Goal: Task Accomplishment & Management: Manage account settings

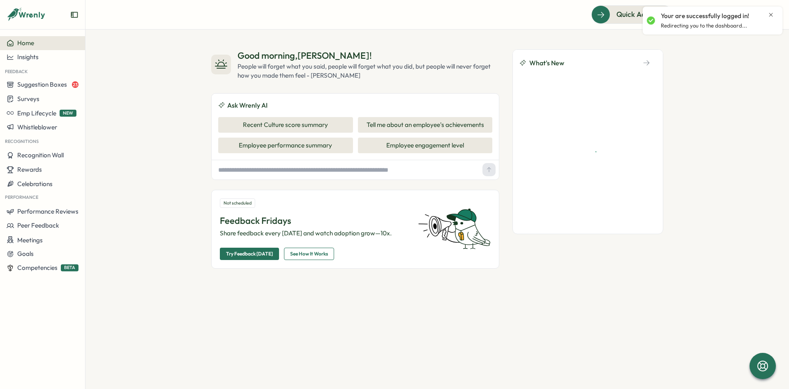
click at [767, 12] on div "Your are successfully logged in!" at bounding box center [717, 16] width 113 height 9
click at [769, 12] on icon "Close notification" at bounding box center [770, 15] width 7 height 7
click at [773, 14] on img at bounding box center [771, 15] width 16 height 16
click at [748, 18] on icon at bounding box center [750, 15] width 8 height 8
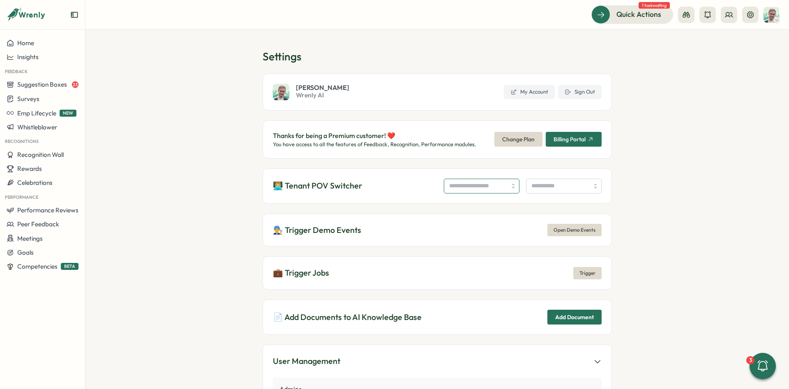
click at [475, 180] on input "search" at bounding box center [482, 186] width 76 height 15
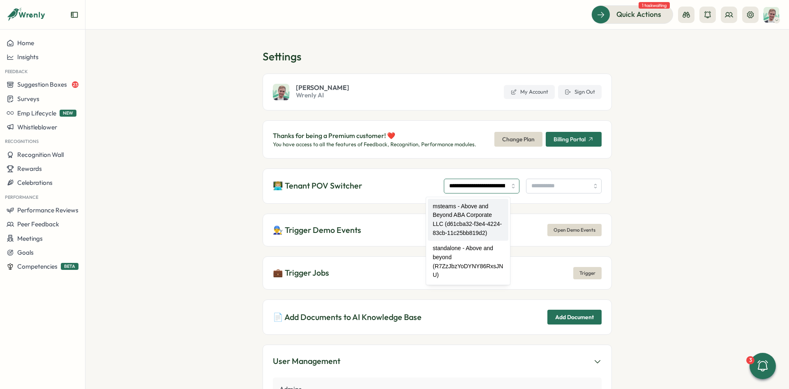
type input "**********"
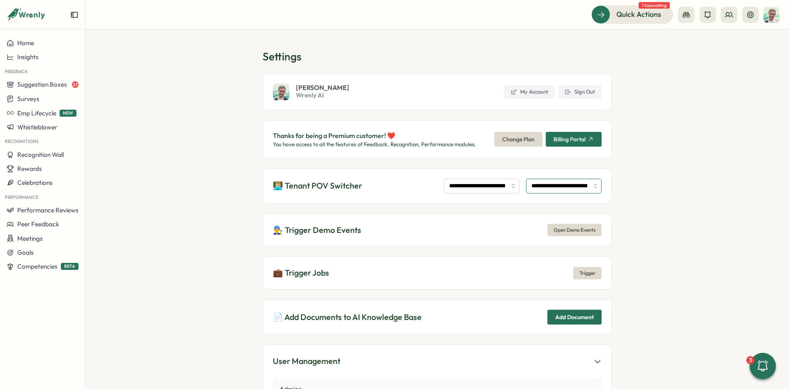
type input "**********"
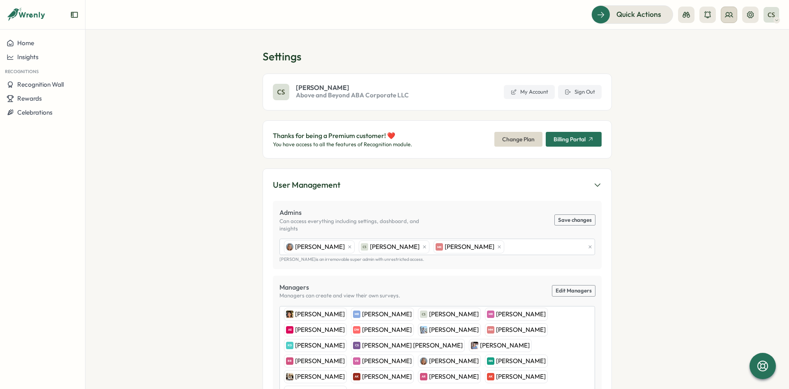
click at [727, 18] on icon at bounding box center [729, 15] width 8 height 8
click at [722, 41] on div "Org Members" at bounding box center [729, 40] width 52 height 9
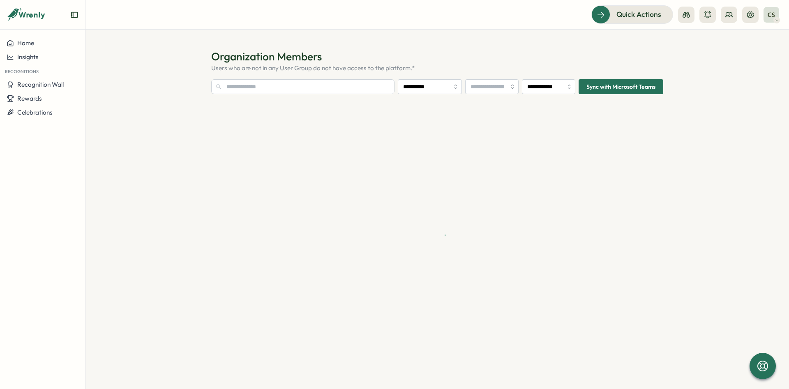
type input "**********"
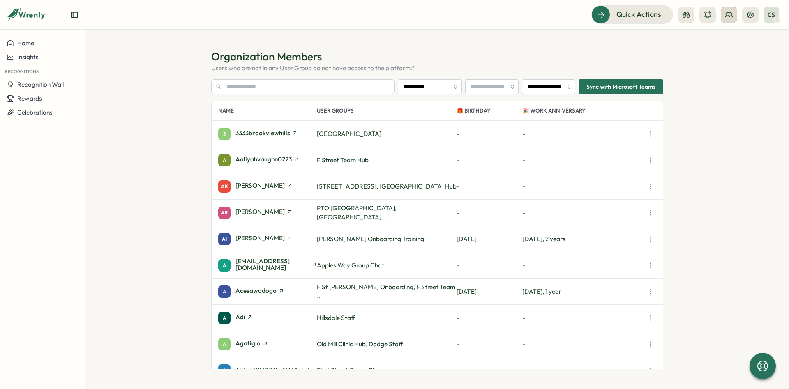
click at [727, 14] on icon at bounding box center [729, 15] width 8 height 8
click at [725, 42] on div "Org Members" at bounding box center [729, 40] width 52 height 9
click at [547, 86] on input "**********" at bounding box center [548, 86] width 53 height 15
click at [641, 195] on div "AK Aaron Kash 10830 Old Mill, Old Mill Clinic Hub - -" at bounding box center [437, 186] width 451 height 26
click at [544, 91] on input "**********" at bounding box center [548, 86] width 53 height 15
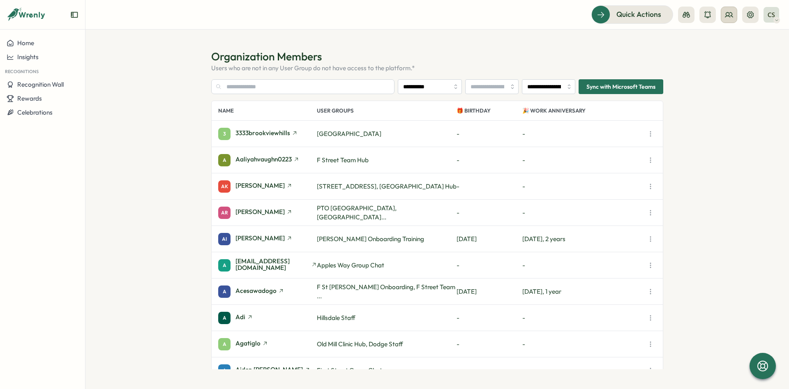
click at [726, 15] on circle at bounding box center [727, 13] width 3 height 3
click at [727, 56] on div "User Groups" at bounding box center [729, 56] width 52 height 9
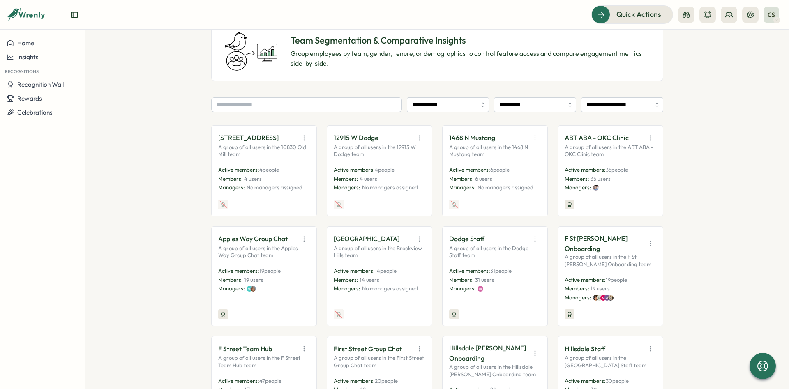
scroll to position [62, 0]
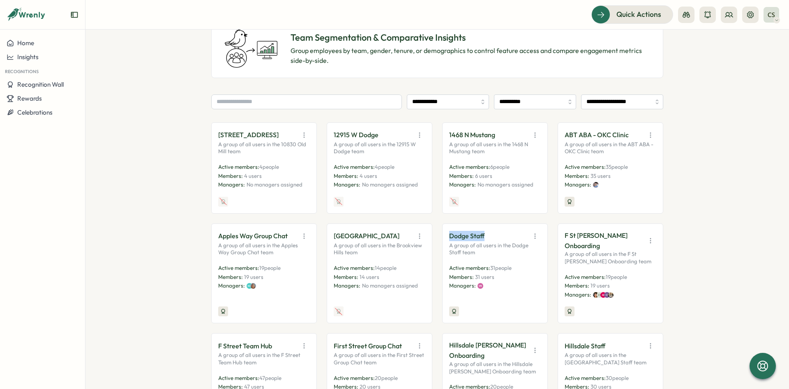
drag, startPoint x: 449, startPoint y: 237, endPoint x: 493, endPoint y: 236, distance: 44.4
click at [493, 236] on div "Dodge Staff" at bounding box center [495, 236] width 92 height 12
click at [482, 238] on p "Dodge Staff" at bounding box center [466, 236] width 35 height 10
click at [511, 245] on p "A group of all users in the Dodge Staff team" at bounding box center [495, 249] width 92 height 14
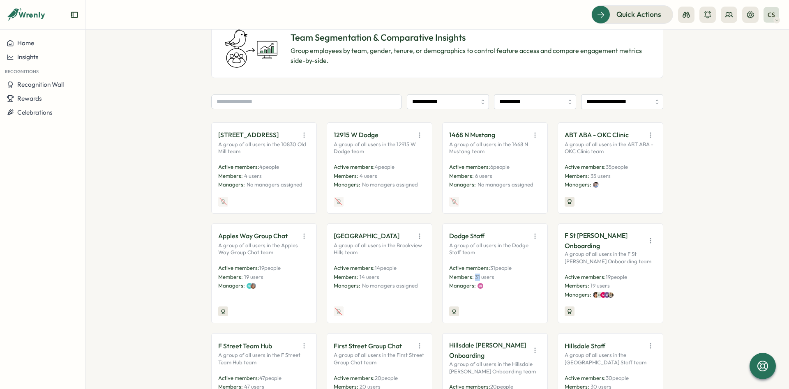
drag, startPoint x: 474, startPoint y: 276, endPoint x: 479, endPoint y: 277, distance: 5.9
click at [479, 277] on p "Members: 31 users" at bounding box center [495, 277] width 92 height 7
drag, startPoint x: 451, startPoint y: 234, endPoint x: 490, endPoint y: 235, distance: 39.0
click at [490, 235] on div "Dodge Staff" at bounding box center [495, 236] width 92 height 12
click at [479, 278] on span "31 users" at bounding box center [484, 277] width 19 height 7
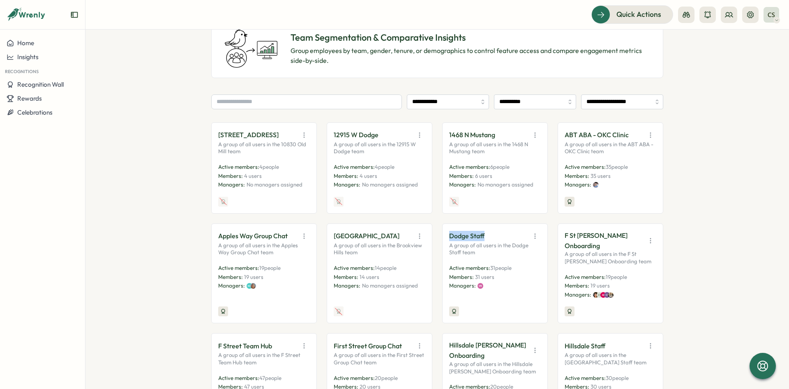
drag, startPoint x: 451, startPoint y: 235, endPoint x: 487, endPoint y: 235, distance: 36.1
click at [487, 235] on div "Dodge Staff A group of all users in the Dodge Staff team Active members: 31 peo…" at bounding box center [495, 273] width 106 height 100
click at [447, 238] on div "Dodge Staff A group of all users in the Dodge Staff team Active members: 31 peo…" at bounding box center [495, 273] width 106 height 100
drag, startPoint x: 447, startPoint y: 238, endPoint x: 492, endPoint y: 281, distance: 62.2
click at [485, 245] on div "Dodge Staff A group of all users in the Dodge Staff team Active members: 31 peo…" at bounding box center [495, 273] width 106 height 100
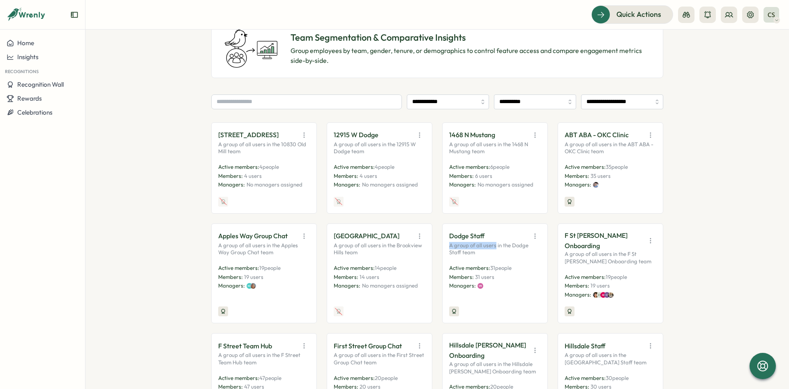
click at [463, 246] on p "A group of all users in the Dodge Staff team" at bounding box center [495, 249] width 92 height 14
drag, startPoint x: 449, startPoint y: 231, endPoint x: 474, endPoint y: 255, distance: 34.9
click at [474, 255] on div "Dodge Staff A group of all users in the Dodge Staff team Active members: 31 peo…" at bounding box center [495, 273] width 106 height 100
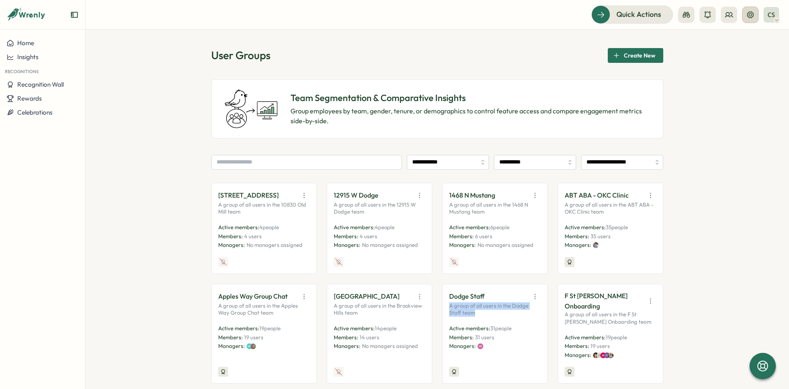
scroll to position [0, 0]
click at [748, 21] on button at bounding box center [750, 15] width 16 height 16
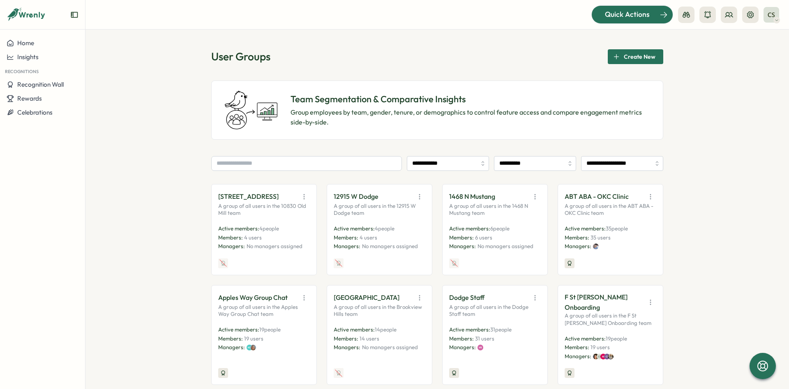
click at [624, 22] on button "Quick Actions" at bounding box center [632, 14] width 82 height 18
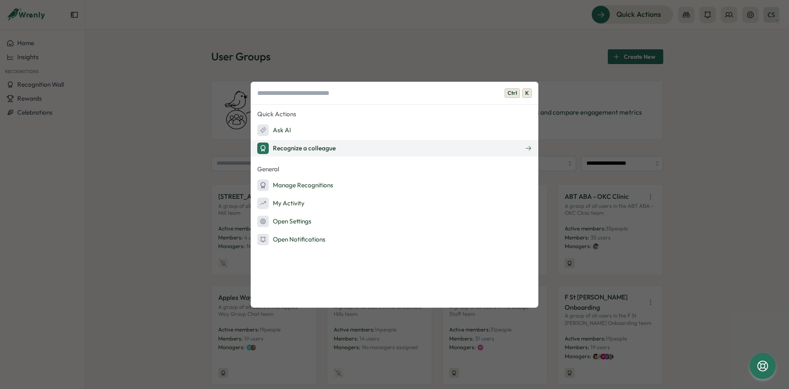
click at [332, 145] on div "Recognize a colleague" at bounding box center [296, 149] width 78 height 12
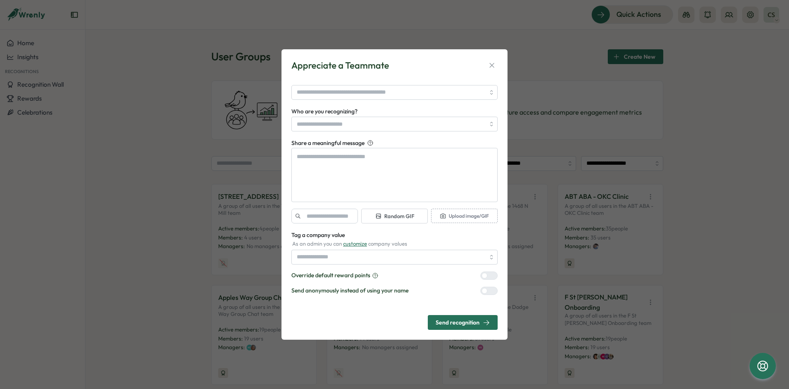
click at [488, 274] on div at bounding box center [492, 275] width 10 height 7
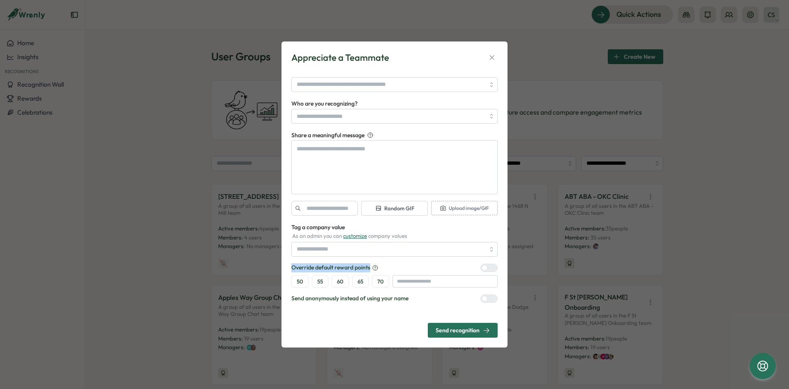
drag, startPoint x: 290, startPoint y: 267, endPoint x: 433, endPoint y: 274, distance: 143.5
click at [409, 272] on div "Appreciate a Teammate Who are you recognizing? Share a meaningful message Rando…" at bounding box center [394, 194] width 226 height 306
click at [445, 269] on div "Override default reward points" at bounding box center [394, 267] width 206 height 9
click at [487, 267] on div at bounding box center [484, 268] width 6 height 6
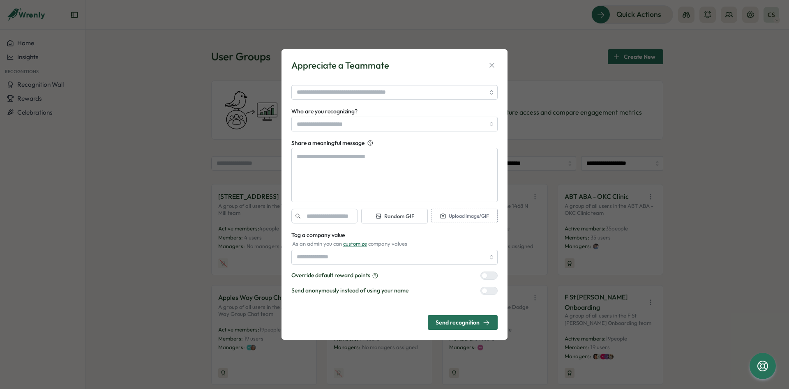
click at [487, 270] on div "Who are you recognizing? Share a meaningful message Random GIF Upload image/GIF…" at bounding box center [394, 190] width 206 height 210
click at [490, 274] on div at bounding box center [492, 275] width 10 height 7
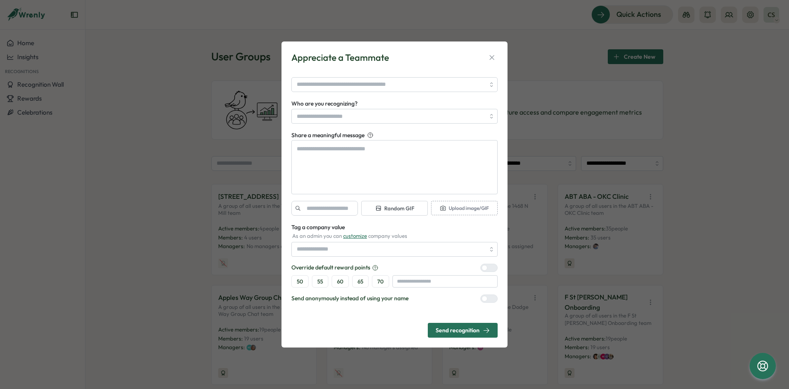
click at [489, 268] on div at bounding box center [492, 267] width 10 height 7
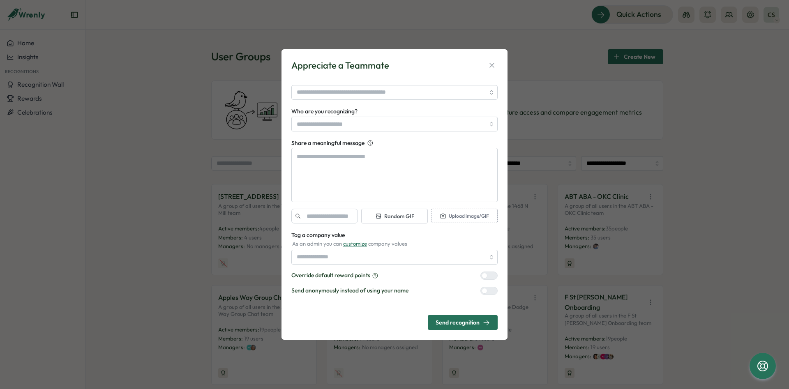
click at [489, 274] on div at bounding box center [492, 275] width 10 height 7
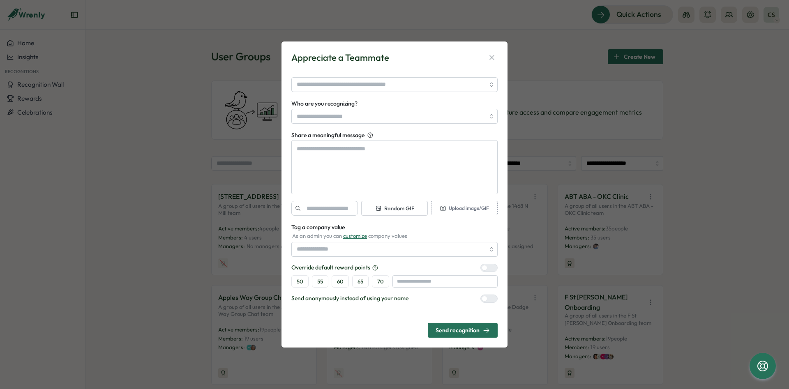
click at [487, 268] on div at bounding box center [492, 267] width 10 height 7
click at [490, 269] on div at bounding box center [492, 267] width 10 height 7
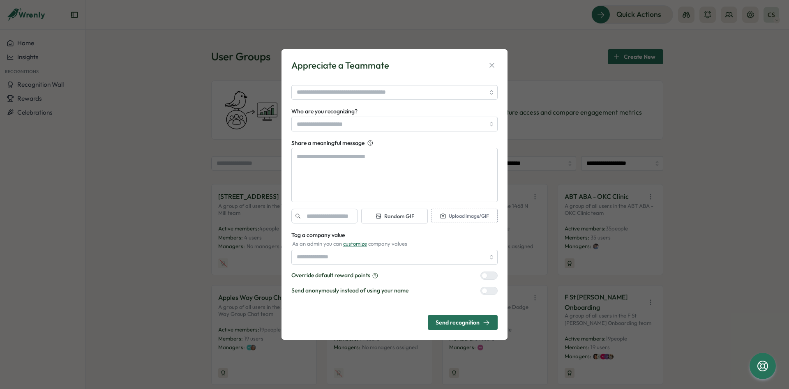
click at [490, 277] on div at bounding box center [492, 275] width 10 height 7
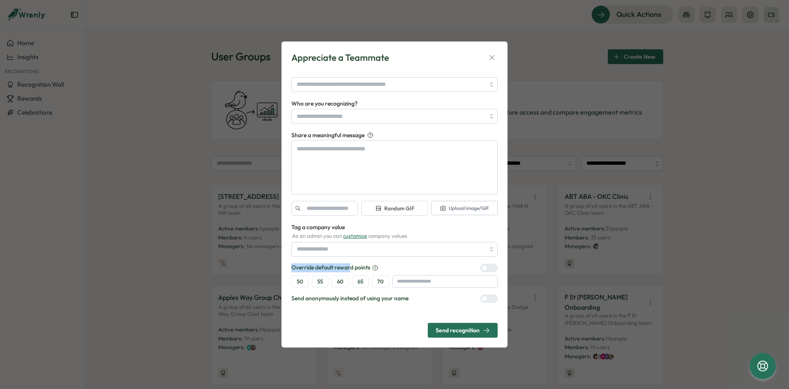
drag, startPoint x: 290, startPoint y: 265, endPoint x: 407, endPoint y: 268, distance: 117.1
click at [356, 267] on div "Appreciate a Teammate Who are you recognizing? Share a meaningful message Rando…" at bounding box center [394, 194] width 226 height 306
drag, startPoint x: 480, startPoint y: 269, endPoint x: 488, endPoint y: 269, distance: 8.2
click at [481, 269] on div "Override default reward points" at bounding box center [394, 267] width 206 height 9
click at [487, 269] on div at bounding box center [484, 268] width 6 height 6
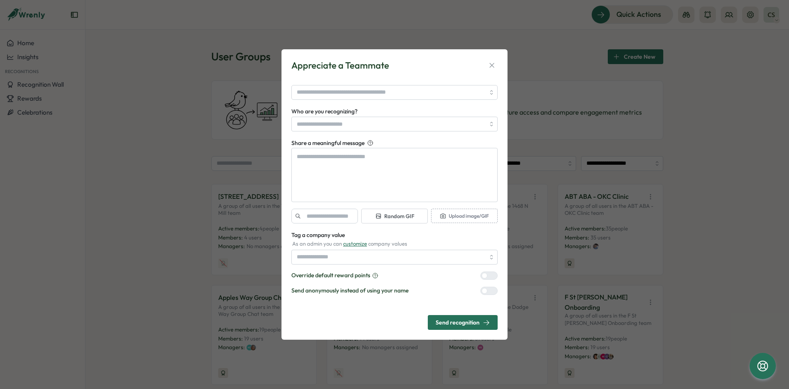
click at [490, 277] on div at bounding box center [492, 275] width 10 height 7
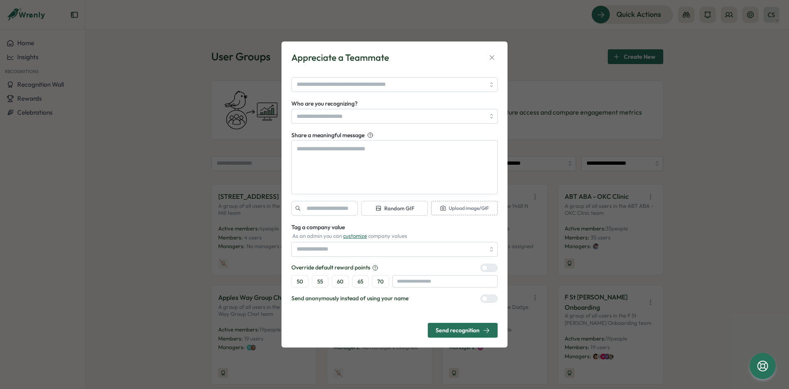
click at [490, 268] on label at bounding box center [488, 268] width 17 height 8
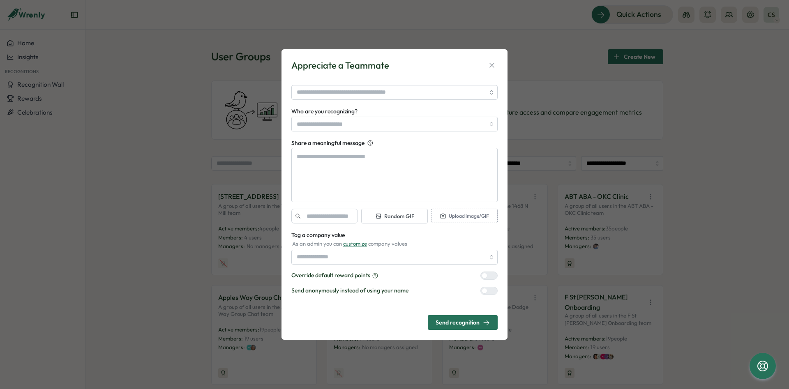
click at [487, 276] on div at bounding box center [484, 276] width 6 height 6
type textarea "*"
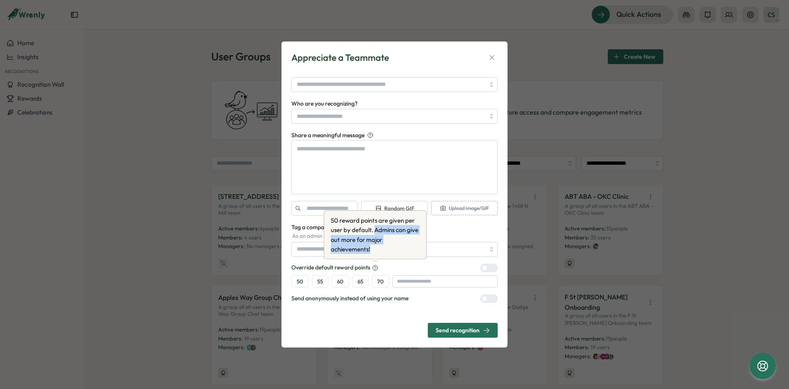
drag, startPoint x: 375, startPoint y: 228, endPoint x: 385, endPoint y: 248, distance: 22.2
click at [385, 248] on p "50 reward points are given per user by default. Admins can give out more for ma…" at bounding box center [375, 235] width 89 height 38
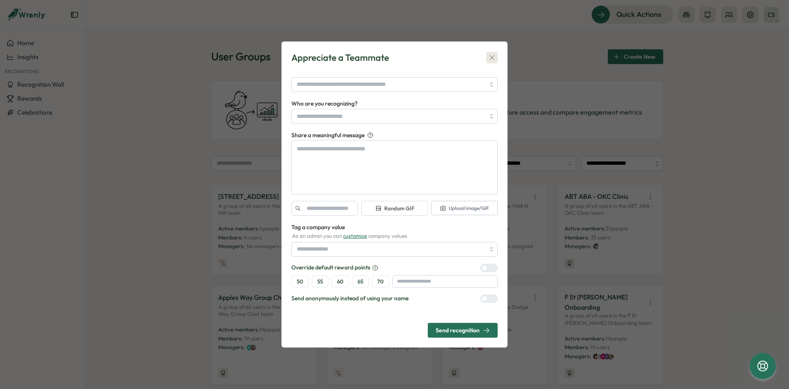
click at [495, 53] on div "Appreciate a Teammate" at bounding box center [394, 57] width 206 height 13
click at [495, 55] on icon "button" at bounding box center [492, 57] width 8 height 8
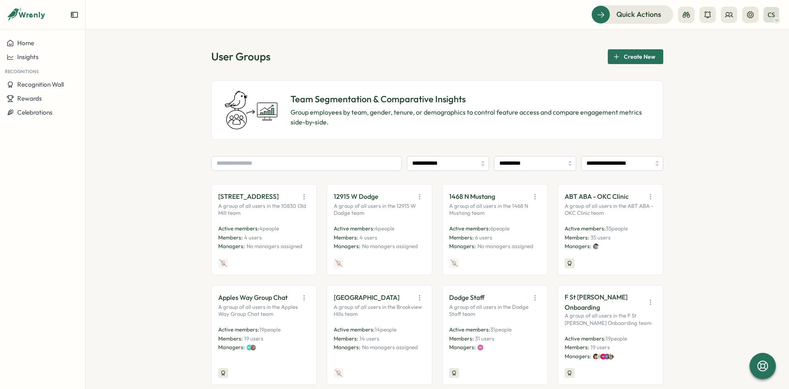
drag, startPoint x: 748, startPoint y: 15, endPoint x: 701, endPoint y: 28, distance: 48.5
click at [748, 15] on icon at bounding box center [750, 15] width 8 height 8
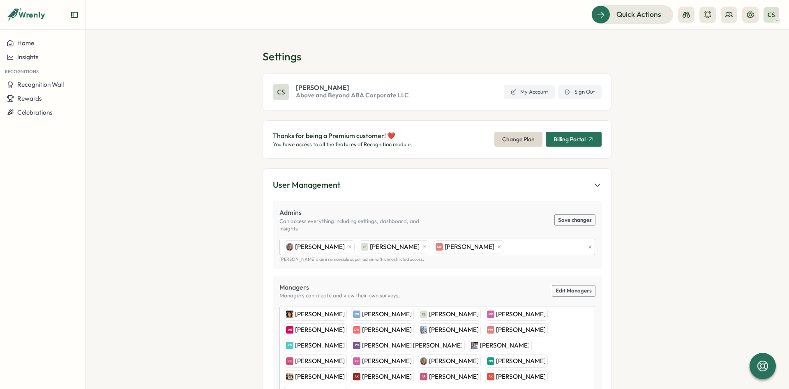
click at [327, 97] on span "Above and Beyond ABA Corporate LLC" at bounding box center [352, 95] width 113 height 9
click at [52, 100] on div "Rewards" at bounding box center [43, 98] width 72 height 7
click at [136, 81] on div "Manage Rewards" at bounding box center [117, 82] width 61 height 9
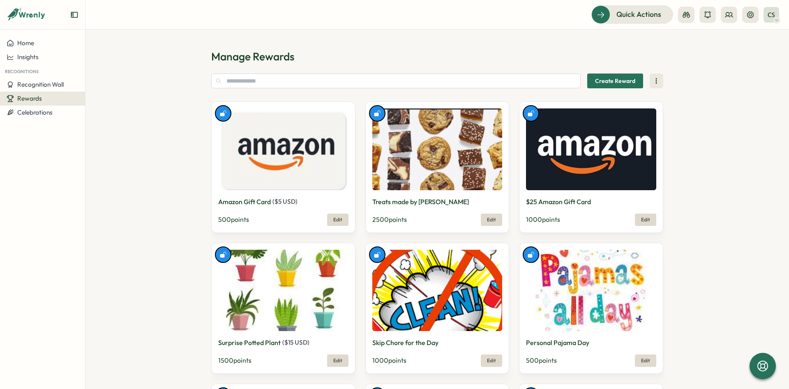
drag, startPoint x: 522, startPoint y: 199, endPoint x: 592, endPoint y: 199, distance: 69.4
click at [592, 199] on div "$25 Amazon Gift Card 1000 points Edit" at bounding box center [591, 166] width 144 height 131
click at [363, 85] on input "text" at bounding box center [395, 81] width 369 height 15
paste input "**********"
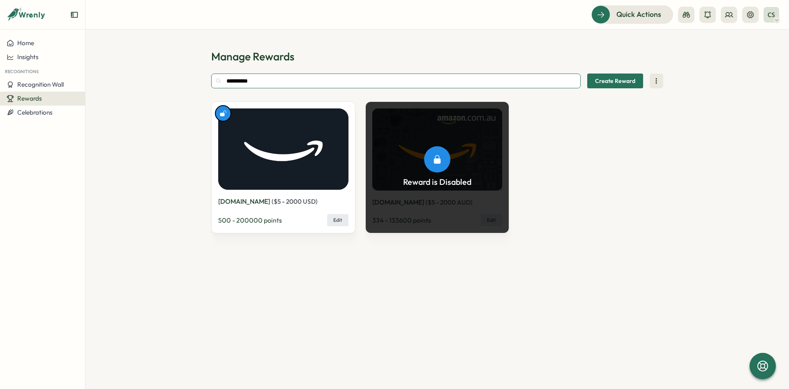
type input "**********"
click at [314, 246] on section "**********" at bounding box center [436, 209] width 703 height 359
click at [746, 16] on button at bounding box center [750, 15] width 16 height 16
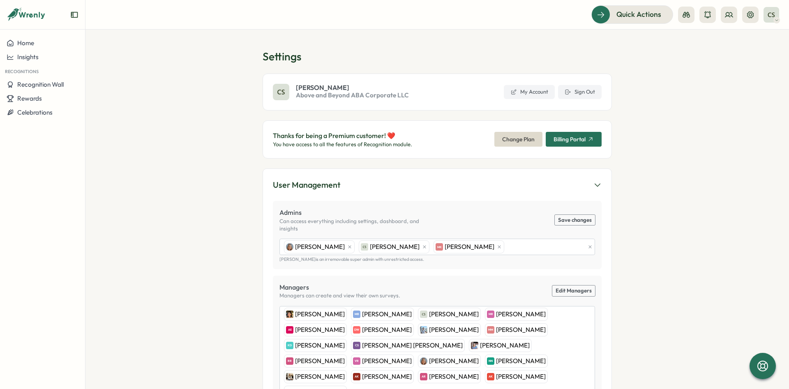
drag, startPoint x: 710, startPoint y: 90, endPoint x: 709, endPoint y: 86, distance: 4.7
click at [711, 90] on section "Settings Camry Smith Above and Beyond ABA Corporate LLC My Account Sign Out Tha…" at bounding box center [436, 209] width 703 height 359
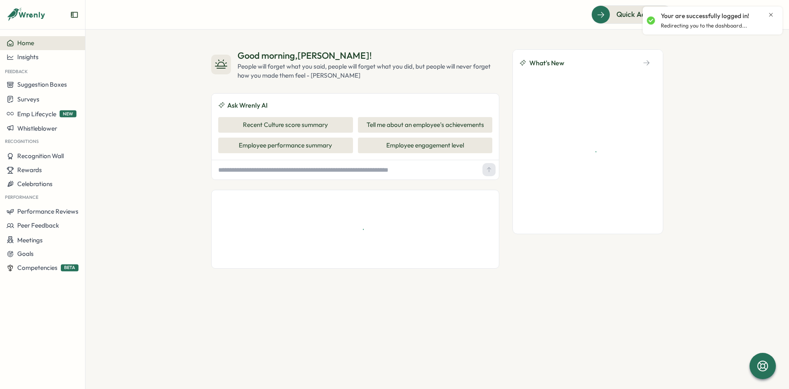
click at [772, 15] on icon "Close notification" at bounding box center [770, 15] width 7 height 7
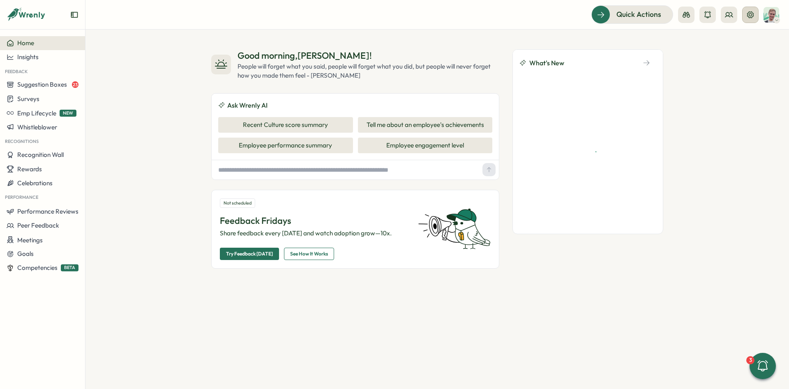
click at [750, 15] on icon at bounding box center [750, 15] width 8 height 8
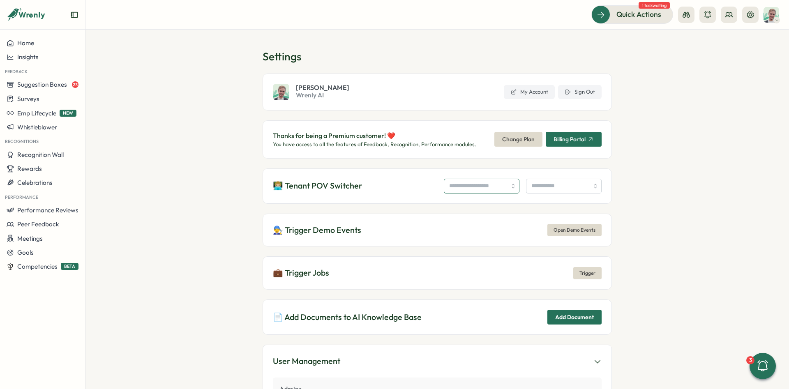
click at [444, 185] on input "search" at bounding box center [482, 186] width 76 height 15
type input "**********"
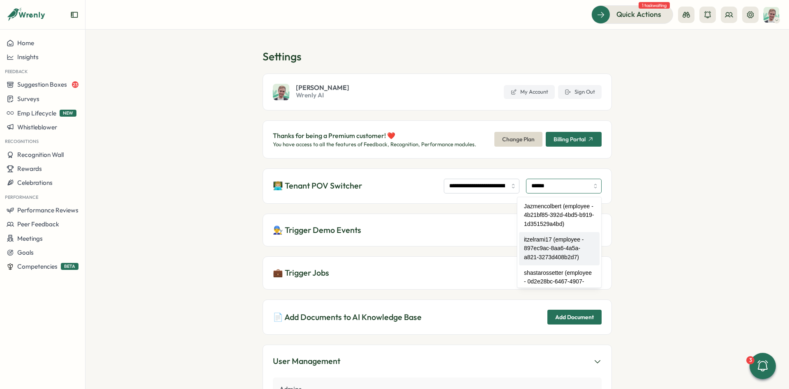
type input "**********"
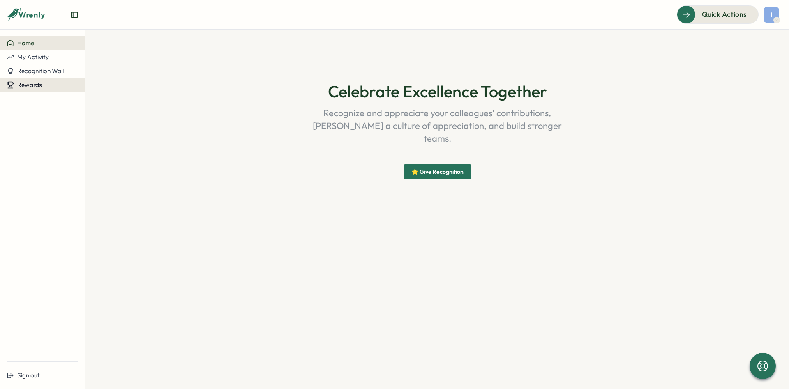
click at [51, 88] on div "Rewards" at bounding box center [43, 84] width 72 height 7
click at [101, 84] on div "Redeem Rewards" at bounding box center [111, 85] width 49 height 9
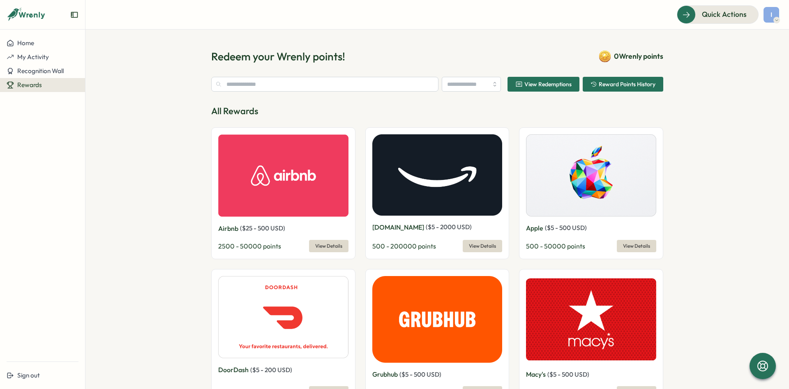
type input "**********"
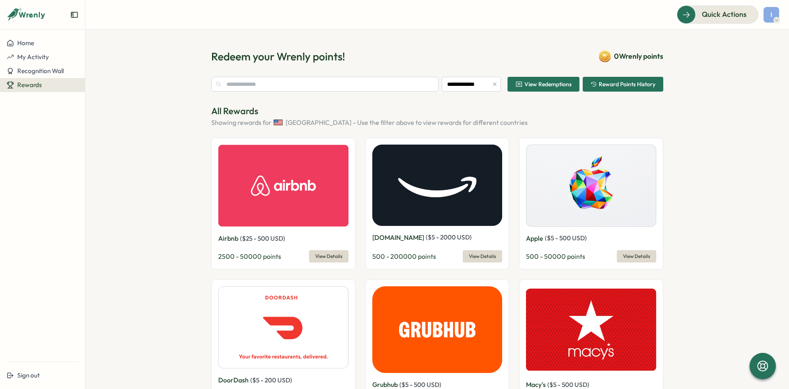
click at [769, 18] on div "I" at bounding box center [771, 15] width 16 height 16
click at [765, 40] on div "Edit Profile" at bounding box center [757, 40] width 41 height 9
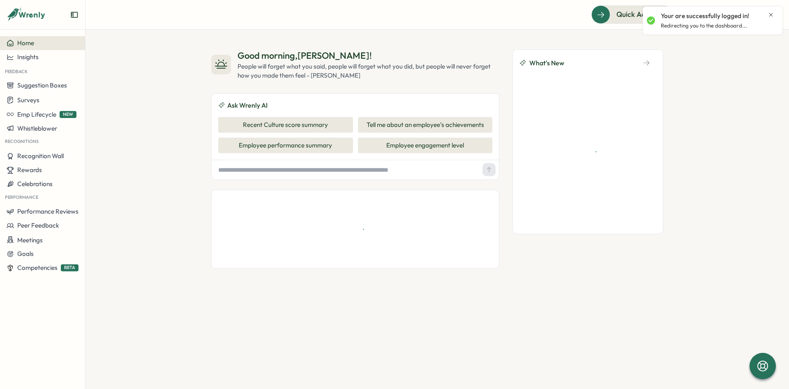
click at [771, 13] on icon "Close notification" at bounding box center [770, 15] width 7 height 7
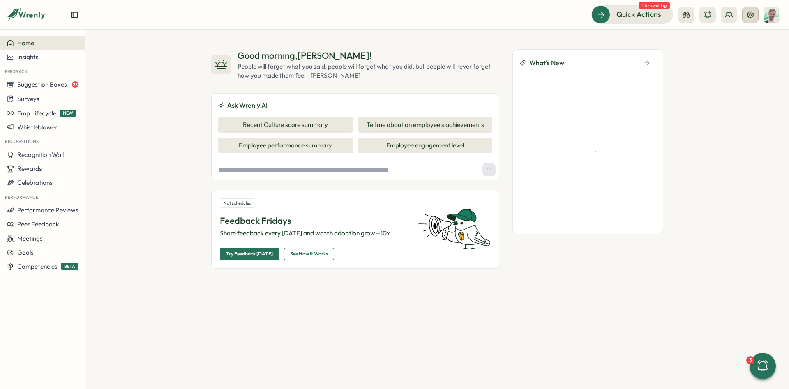
click at [746, 18] on icon at bounding box center [750, 15] width 8 height 8
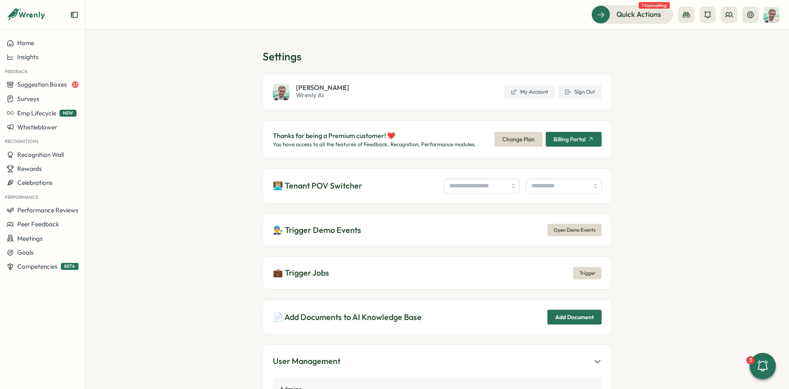
click at [479, 177] on div "👨🏼‍💻 Tenant POV Switcher" at bounding box center [436, 185] width 349 height 35
click at [478, 187] on input "search" at bounding box center [482, 186] width 76 height 15
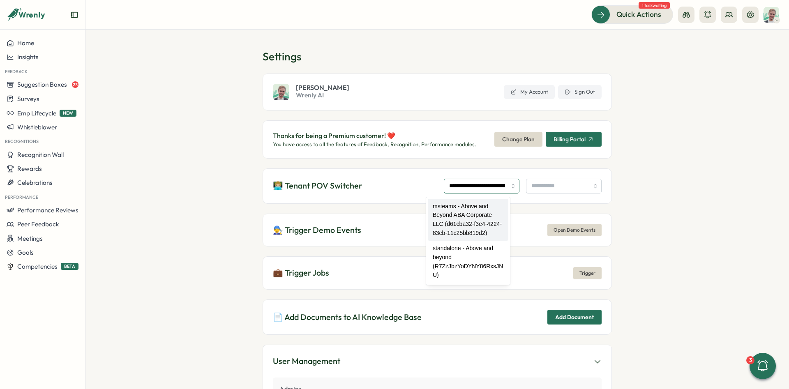
type input "**********"
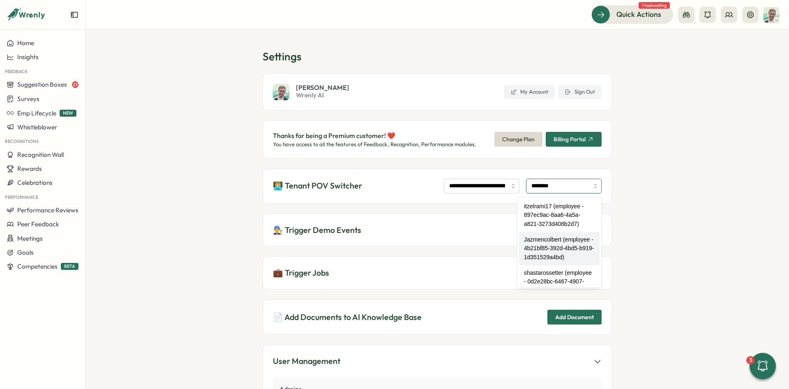
type input "**********"
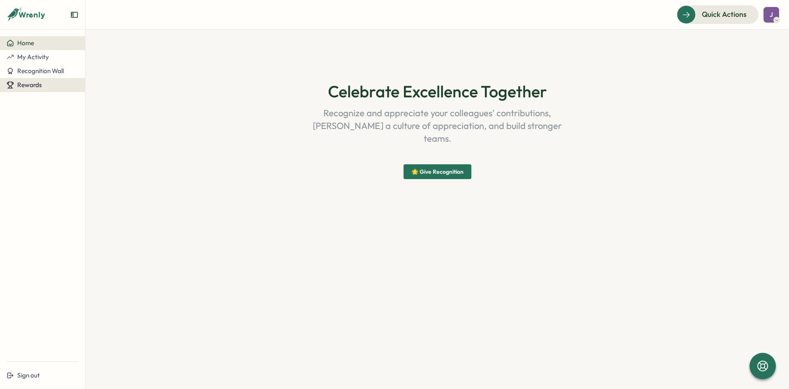
click at [36, 87] on span "Rewards" at bounding box center [29, 85] width 25 height 8
click at [102, 82] on div "Redeem Rewards" at bounding box center [111, 85] width 49 height 9
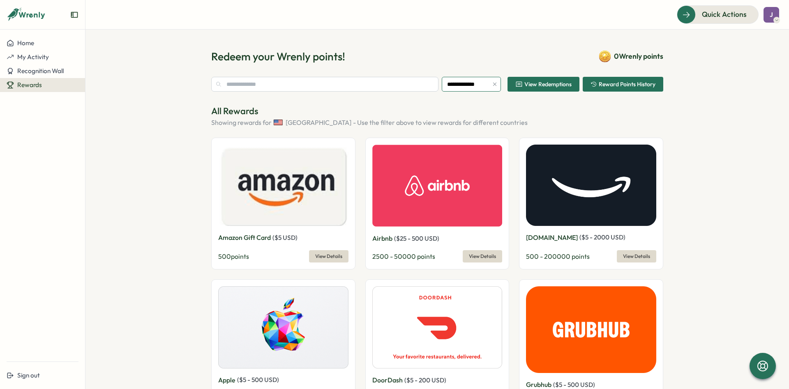
click at [457, 85] on input "**********" at bounding box center [471, 84] width 59 height 15
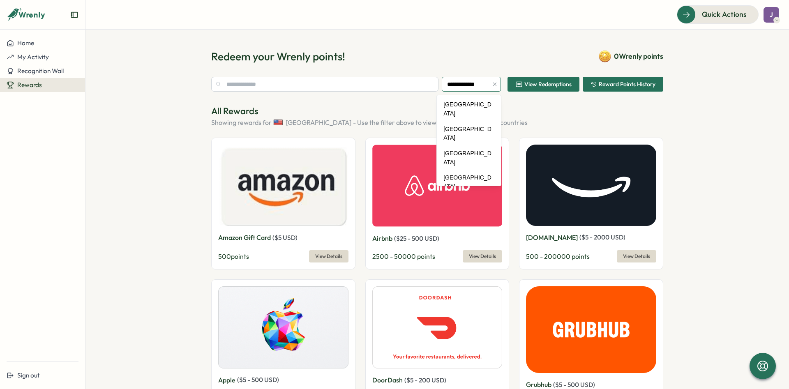
scroll to position [3774, 0]
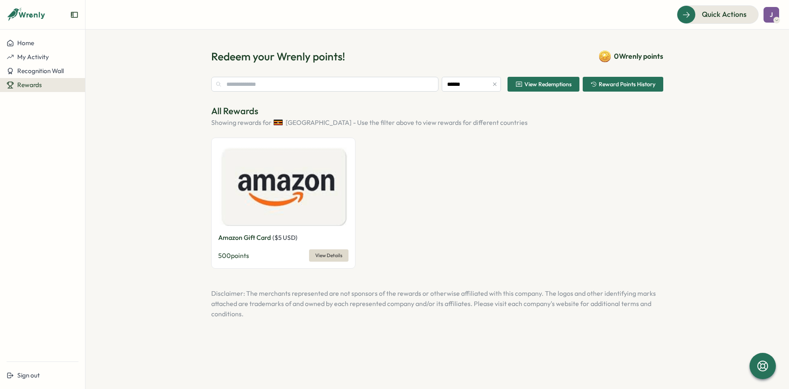
click at [433, 128] on div "All Rewards Showing rewards for [GEOGRAPHIC_DATA] - Use the filter above to vie…" at bounding box center [437, 187] width 452 height 164
click at [486, 87] on input "******" at bounding box center [471, 84] width 59 height 15
click at [478, 79] on input "**********" at bounding box center [471, 84] width 59 height 15
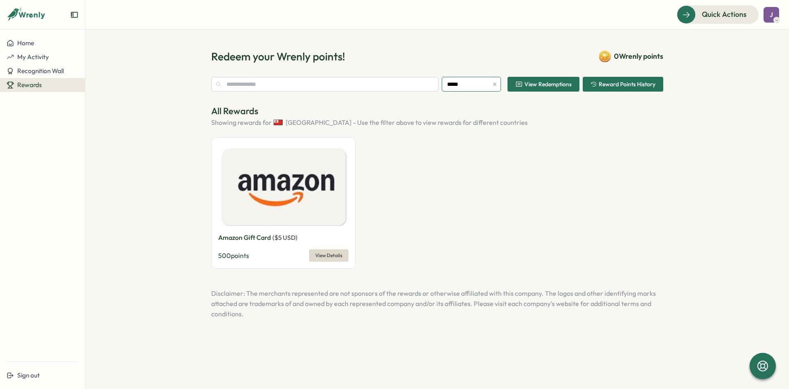
click at [471, 82] on input "*****" at bounding box center [471, 84] width 59 height 15
click at [470, 87] on input "**********" at bounding box center [471, 84] width 59 height 15
type input "**********"
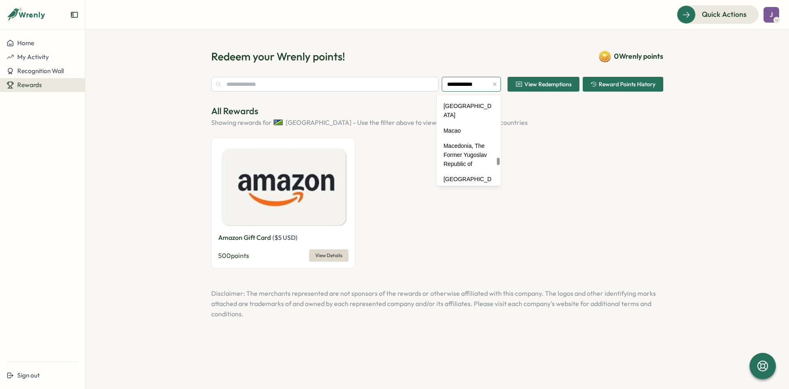
scroll to position [0, 0]
drag, startPoint x: 213, startPoint y: 241, endPoint x: 290, endPoint y: 239, distance: 77.7
click at [290, 241] on div "Amazon Gift Card ( $ 5 USD ) 500 points View Details" at bounding box center [283, 203] width 144 height 131
click at [327, 258] on span "View Details" at bounding box center [328, 256] width 27 height 12
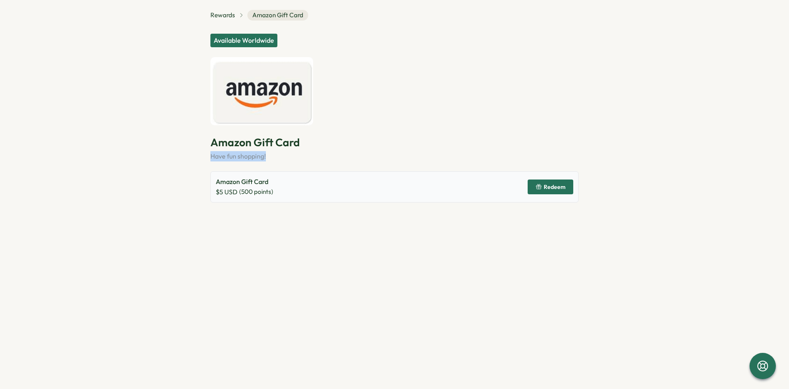
drag, startPoint x: 216, startPoint y: 154, endPoint x: 293, endPoint y: 154, distance: 77.6
click at [296, 154] on section "Rewards Amazon Gift Card Available Worldwide Amazon Gift Card Have fun shopping…" at bounding box center [394, 194] width 789 height 389
click at [228, 13] on span "Rewards" at bounding box center [222, 15] width 25 height 9
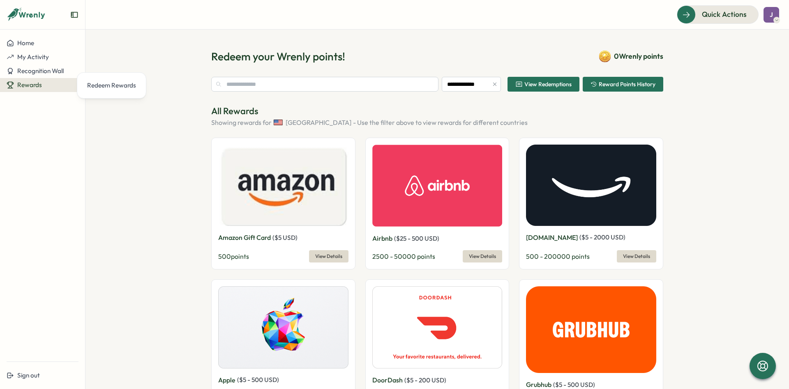
click at [449, 109] on p "All Rewards" at bounding box center [437, 111] width 452 height 13
click at [495, 85] on icon "button" at bounding box center [495, 84] width 6 height 6
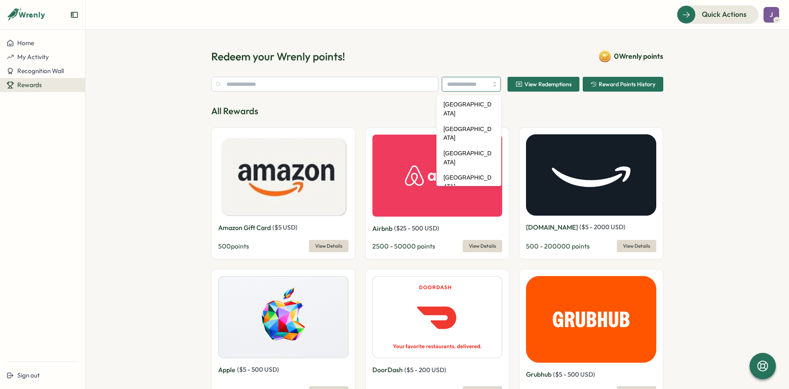
scroll to position [3774, 0]
type input "******"
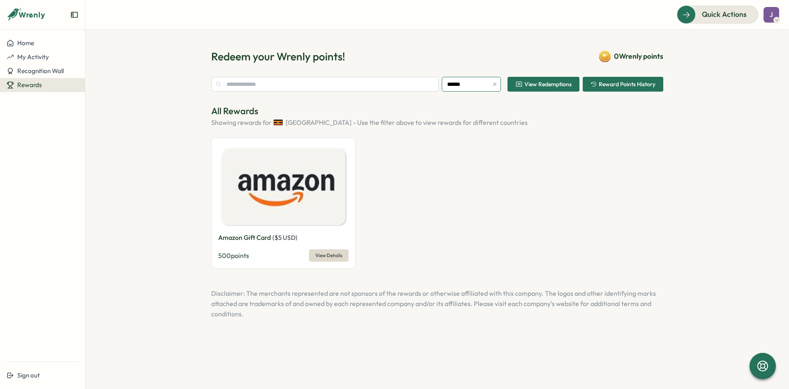
click at [494, 85] on icon "button" at bounding box center [495, 84] width 6 height 6
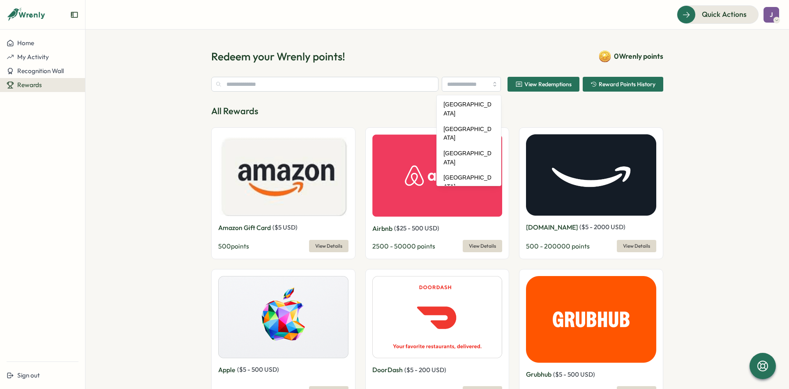
drag, startPoint x: 567, startPoint y: 42, endPoint x: 715, endPoint y: 31, distance: 148.3
click at [578, 40] on section "Redeem your Wrenly points! 0 Wrenly points View Redemptions Reward Points Histo…" at bounding box center [436, 209] width 703 height 359
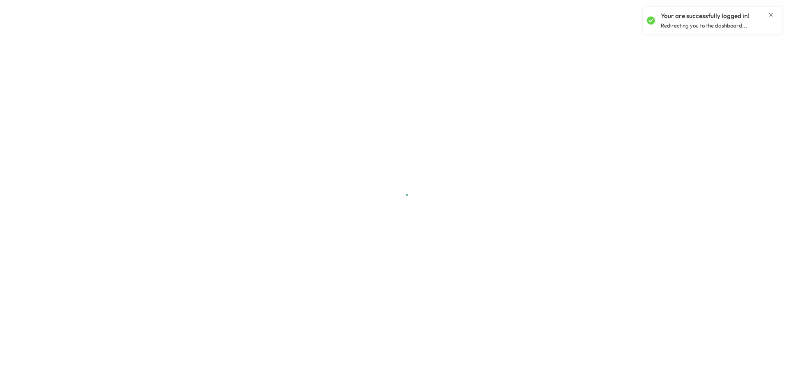
click at [769, 11] on div "Your are successfully logged in! Redirecting you to the dashboard..." at bounding box center [712, 20] width 131 height 21
click at [770, 13] on icon "Close notification" at bounding box center [770, 15] width 7 height 7
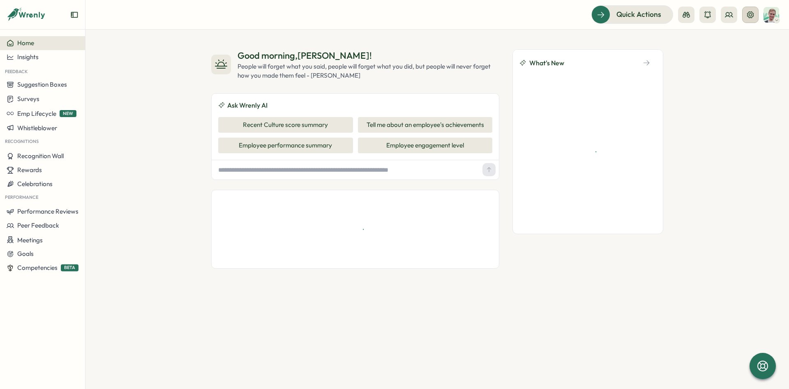
click at [744, 16] on button at bounding box center [750, 15] width 16 height 16
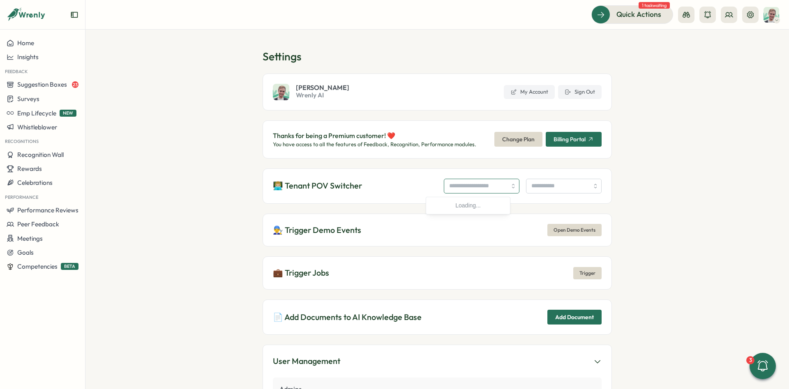
click at [493, 184] on input "search" at bounding box center [482, 186] width 76 height 15
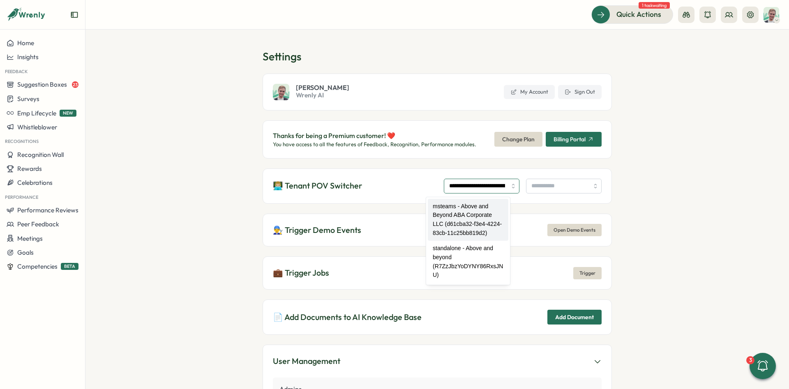
type input "**********"
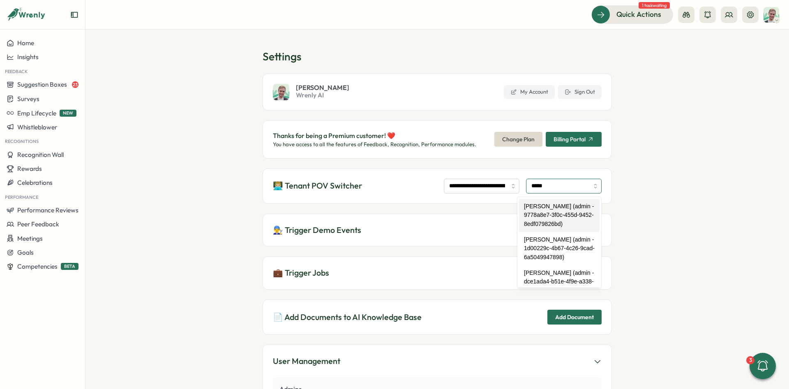
type input "**********"
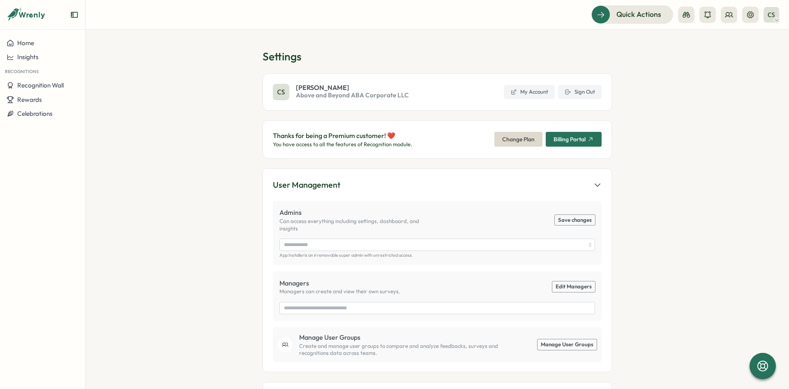
click at [730, 17] on icon at bounding box center [729, 15] width 8 height 8
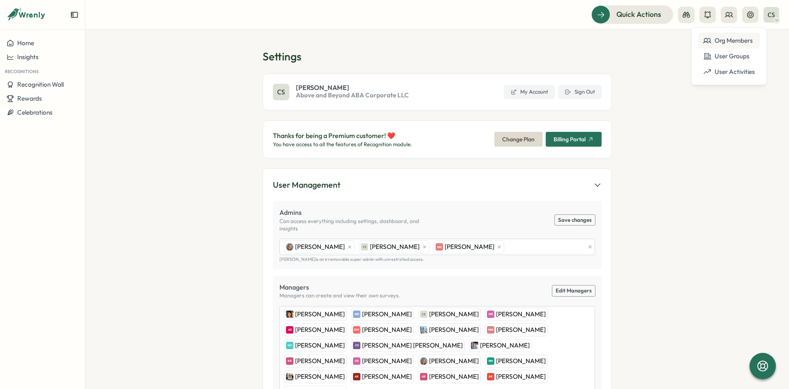
click at [727, 37] on div "Org Members" at bounding box center [729, 40] width 52 height 9
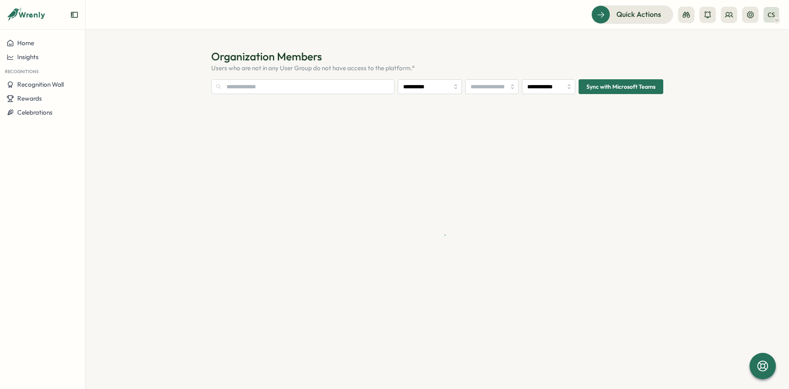
type input "**********"
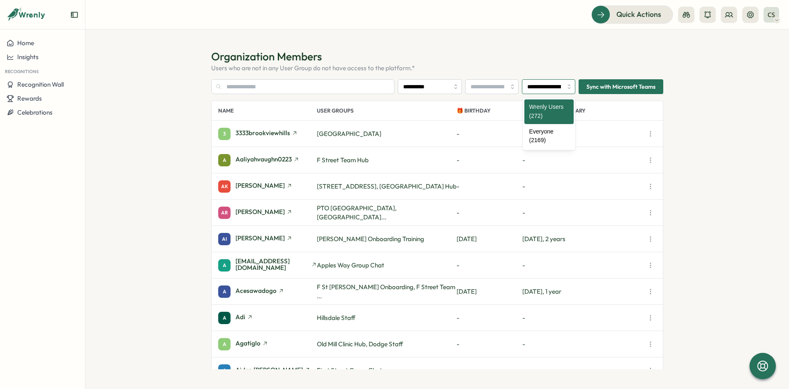
click at [535, 85] on input "**********" at bounding box center [548, 86] width 53 height 15
click at [502, 56] on h1 "Organization Members" at bounding box center [437, 56] width 452 height 14
click at [44, 44] on div "Home" at bounding box center [43, 42] width 72 height 7
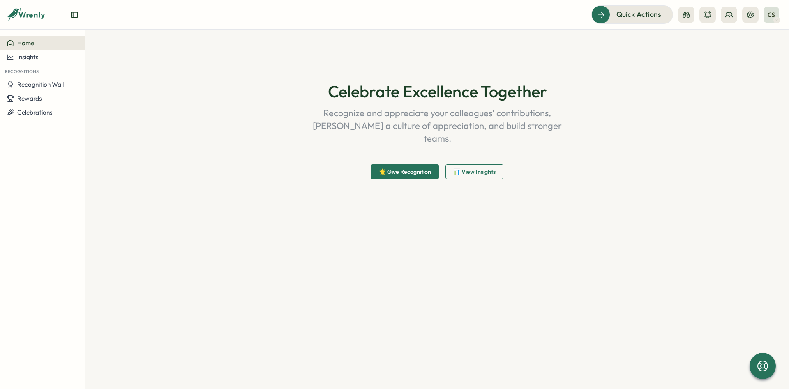
click at [737, 18] on div at bounding box center [718, 15] width 81 height 16
click at [741, 18] on div at bounding box center [718, 15] width 81 height 16
click at [747, 20] on button at bounding box center [750, 15] width 16 height 16
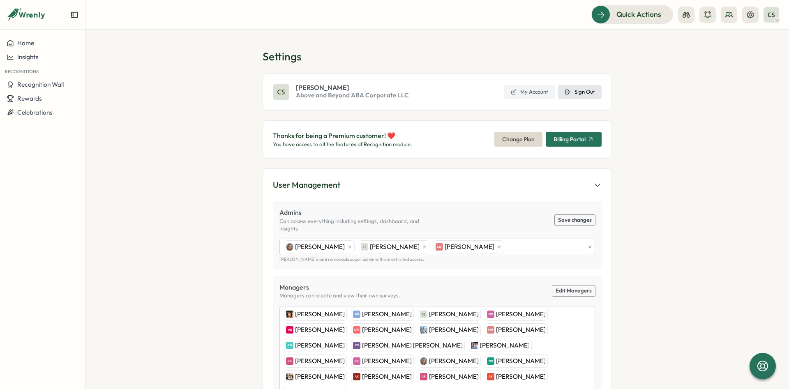
click at [582, 88] on button "Sign Out" at bounding box center [580, 92] width 44 height 14
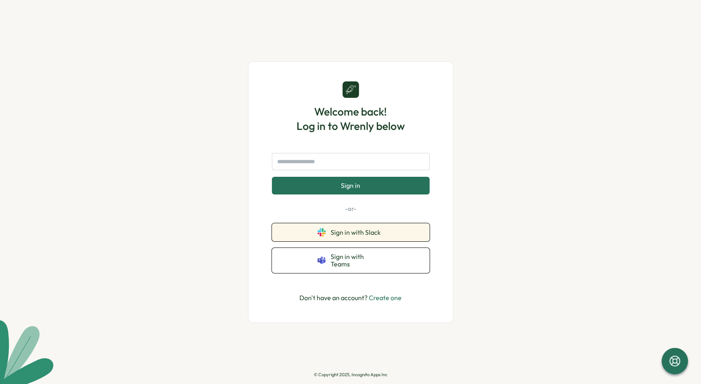
click at [384, 234] on button "Sign in with Slack" at bounding box center [351, 232] width 158 height 18
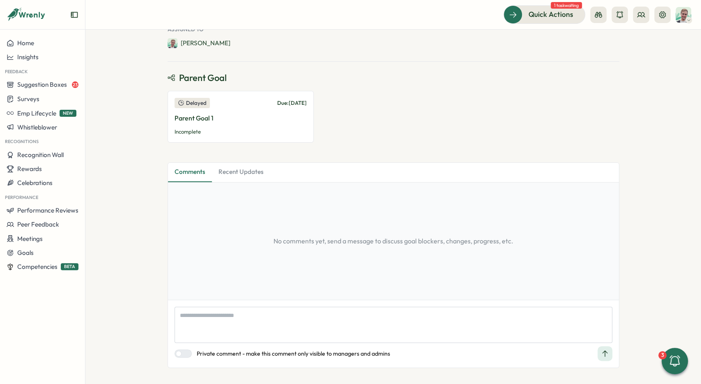
scroll to position [172, 0]
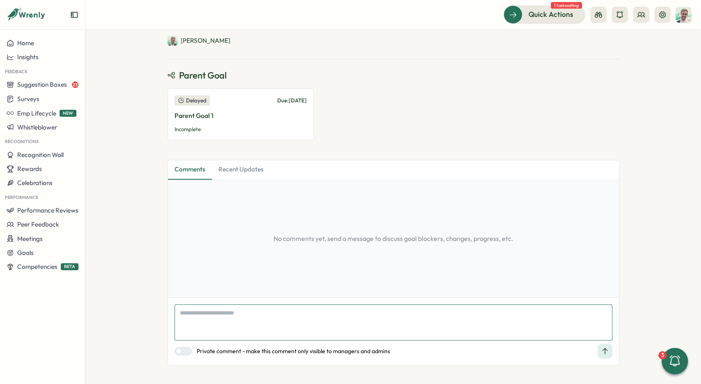
click at [281, 333] on textarea at bounding box center [394, 322] width 438 height 36
type textarea "*"
type textarea "**"
type textarea "*"
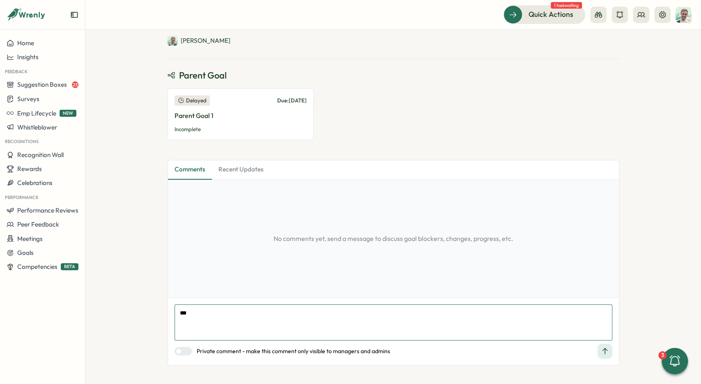
type textarea "***"
click at [604, 348] on icon at bounding box center [604, 351] width 5 height 6
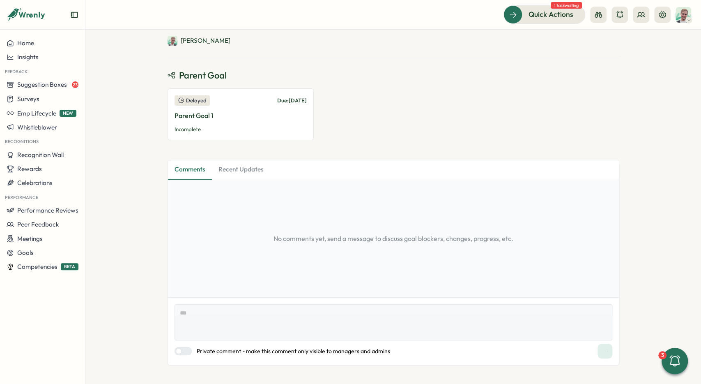
type textarea "*"
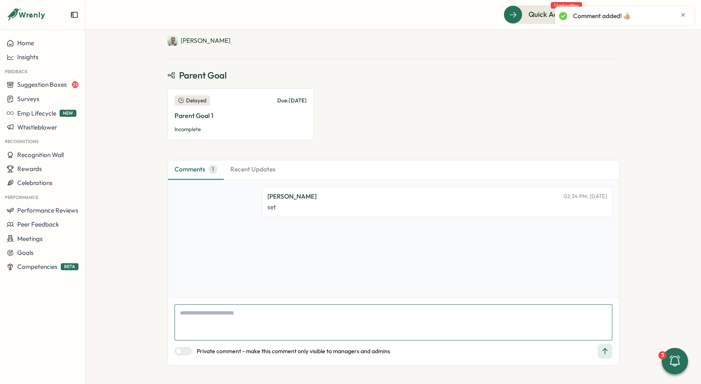
click at [299, 320] on textarea at bounding box center [394, 322] width 438 height 36
click at [180, 347] on label at bounding box center [183, 351] width 17 height 8
click at [226, 311] on textarea at bounding box center [394, 322] width 438 height 36
type textarea "*"
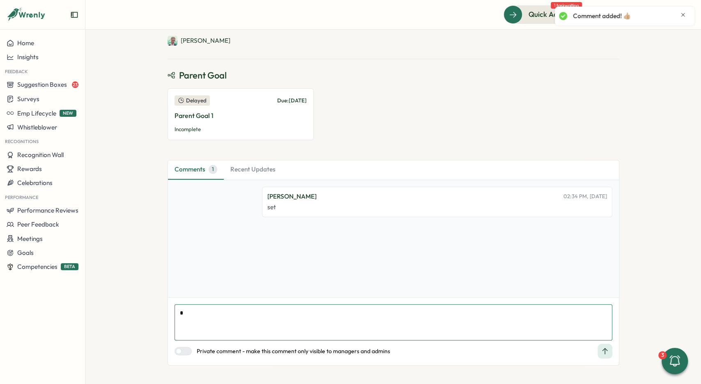
type textarea "*"
type textarea "**"
type textarea "*"
type textarea "***"
type textarea "*"
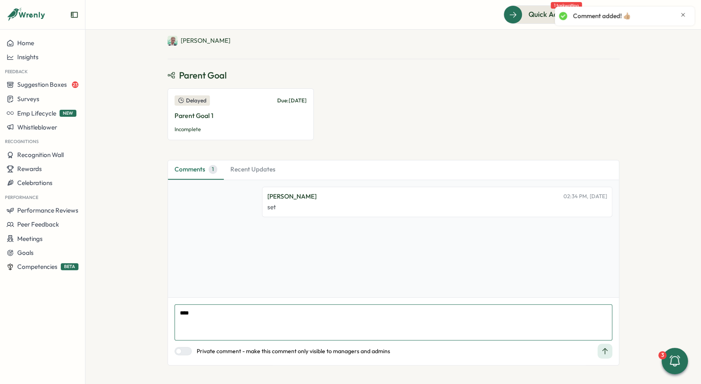
type textarea "*****"
type textarea "*"
type textarea "******"
type textarea "*"
type textarea "*******"
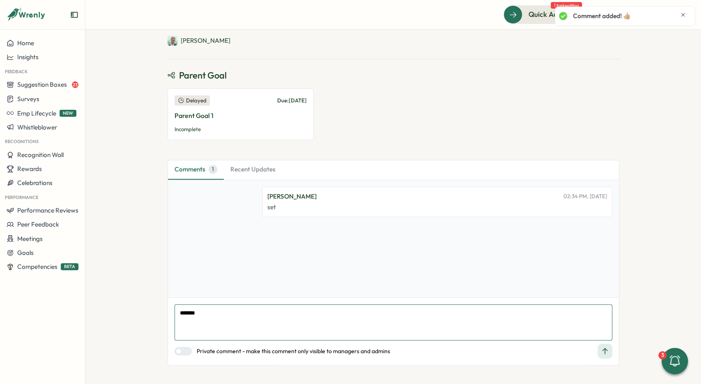
type textarea "*"
type textarea "********"
click at [604, 352] on icon at bounding box center [605, 351] width 8 height 8
type textarea "*"
click at [253, 168] on button "Recent Updates" at bounding box center [254, 169] width 58 height 19
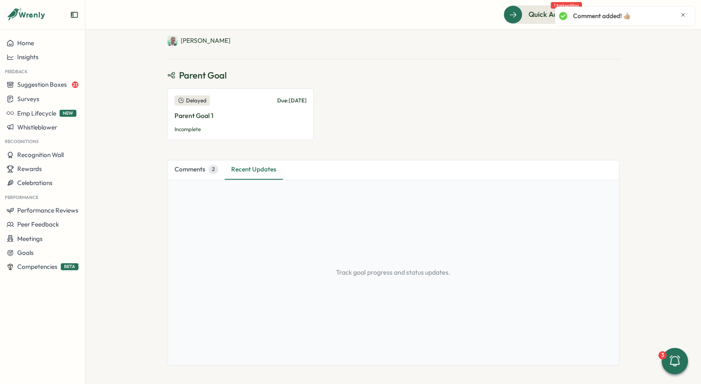
click at [195, 166] on button "Comments 2" at bounding box center [196, 169] width 57 height 19
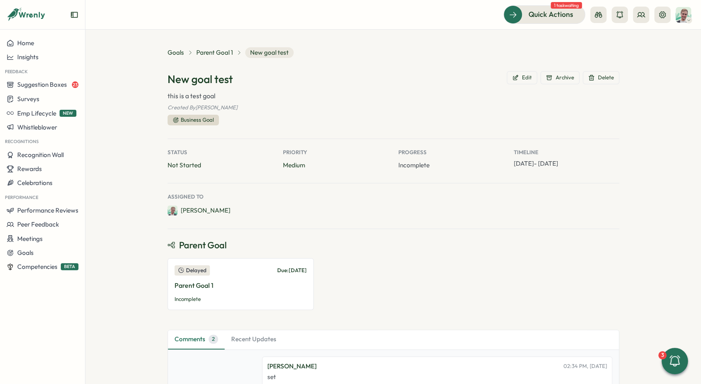
scroll to position [0, 0]
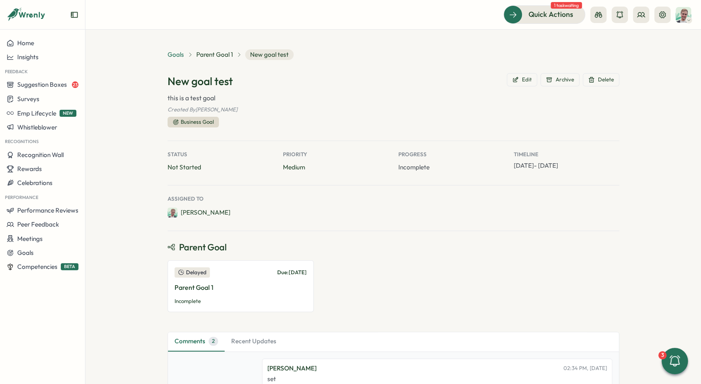
click at [173, 55] on span "Goals" at bounding box center [176, 54] width 16 height 9
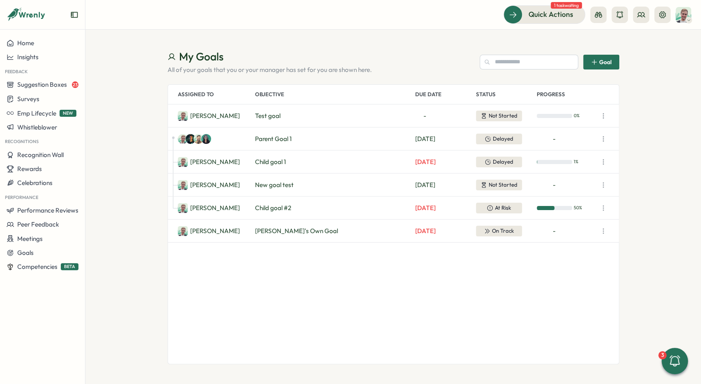
drag, startPoint x: 256, startPoint y: 184, endPoint x: 413, endPoint y: 185, distance: 156.9
click at [391, 185] on div "New goal test" at bounding box center [333, 184] width 157 height 9
click at [602, 184] on icon "button" at bounding box center [603, 185] width 8 height 8
click at [576, 180] on button "Update" at bounding box center [566, 187] width 53 height 14
type textarea "*"
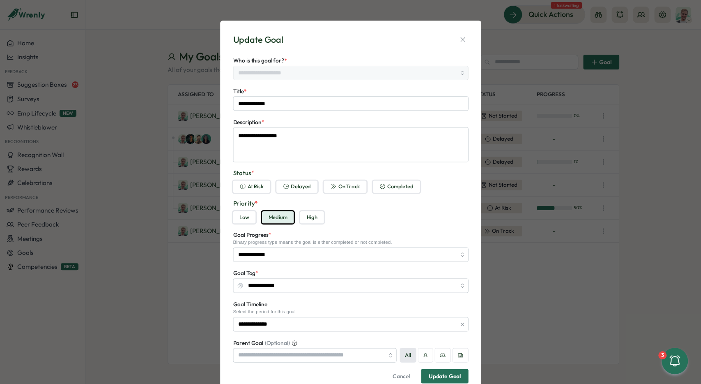
type input "**********"
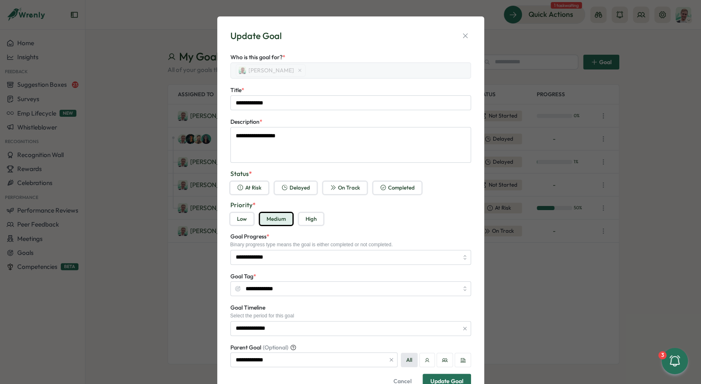
click at [336, 184] on button "On Track" at bounding box center [345, 188] width 44 height 12
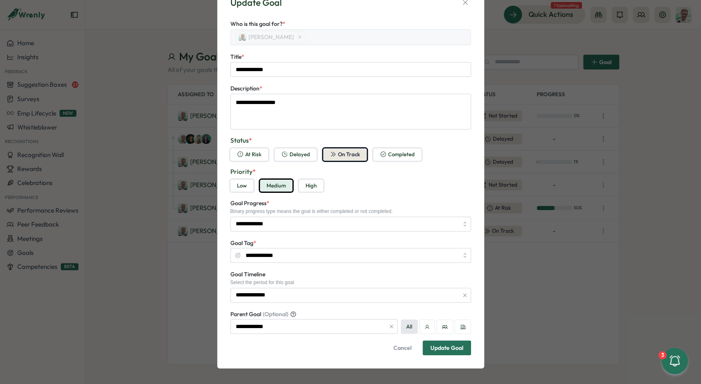
scroll to position [34, 0]
click at [299, 154] on button "Delayed" at bounding box center [296, 154] width 42 height 12
click at [248, 154] on button "At Risk" at bounding box center [249, 154] width 38 height 12
click at [354, 152] on button "On Track" at bounding box center [345, 154] width 44 height 12
click at [313, 224] on input "**********" at bounding box center [350, 223] width 241 height 15
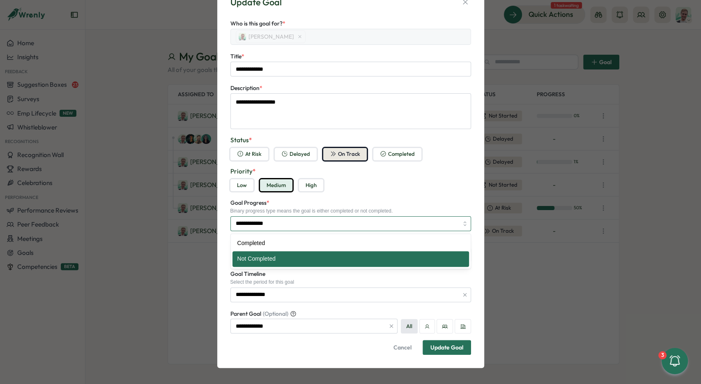
type textarea "*"
click at [403, 175] on div "Priority * Low Medium High" at bounding box center [350, 179] width 241 height 25
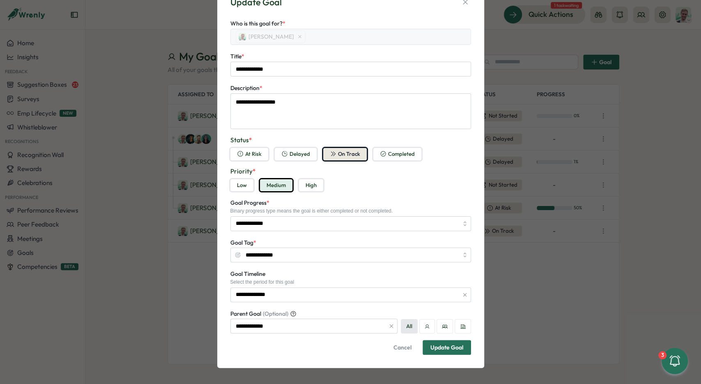
click at [451, 346] on div "Update Goal" at bounding box center [446, 347] width 33 height 6
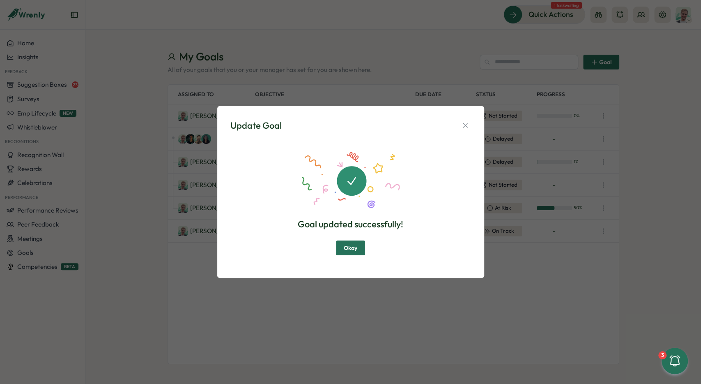
click at [361, 245] on button "Okay" at bounding box center [350, 247] width 29 height 15
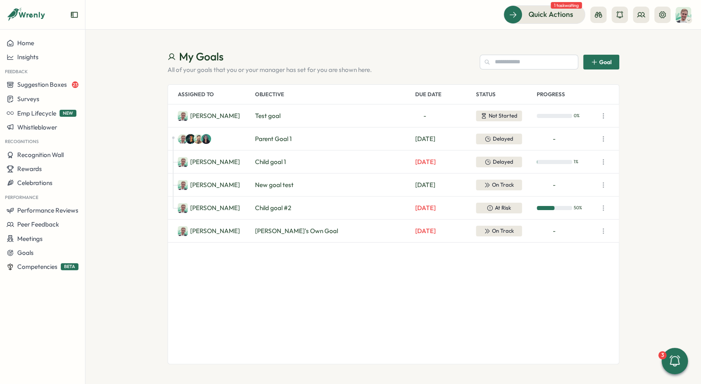
click at [600, 187] on icon "button" at bounding box center [603, 185] width 8 height 8
click at [582, 199] on button "View Details" at bounding box center [566, 200] width 53 height 14
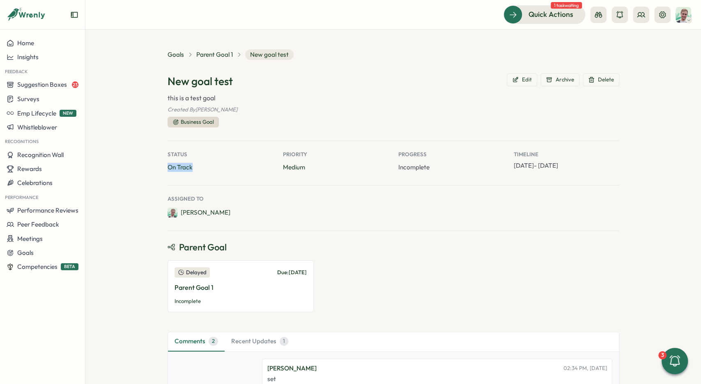
drag, startPoint x: 166, startPoint y: 166, endPoint x: 194, endPoint y: 170, distance: 28.2
click at [194, 170] on section "Goals Parent Goal 1 New goal test New goal test Edit Archive Delete this is a t…" at bounding box center [393, 207] width 616 height 354
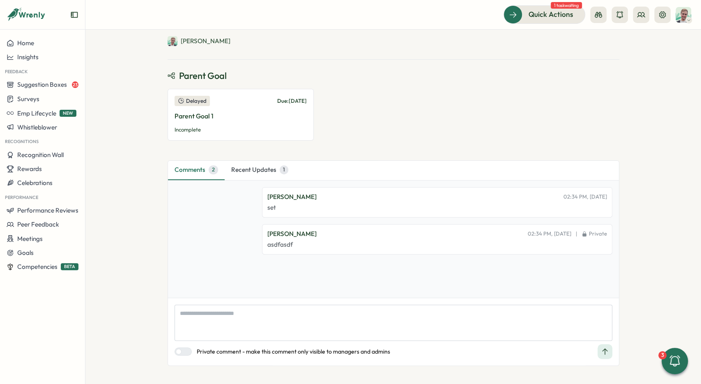
scroll to position [172, 0]
click at [261, 174] on button "Recent Updates 1" at bounding box center [260, 169] width 70 height 19
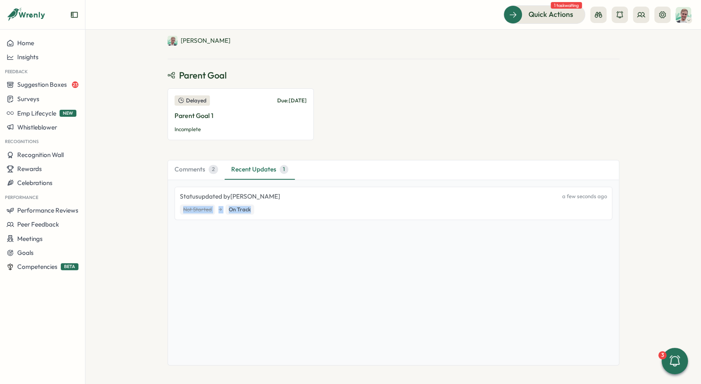
drag, startPoint x: 173, startPoint y: 210, endPoint x: 269, endPoint y: 210, distance: 96.1
click at [269, 210] on div "Status updated by [PERSON_NAME] a few seconds ago Not Started → On Track" at bounding box center [393, 272] width 451 height 185
click at [270, 210] on div "Not Started → On Track" at bounding box center [393, 209] width 427 height 11
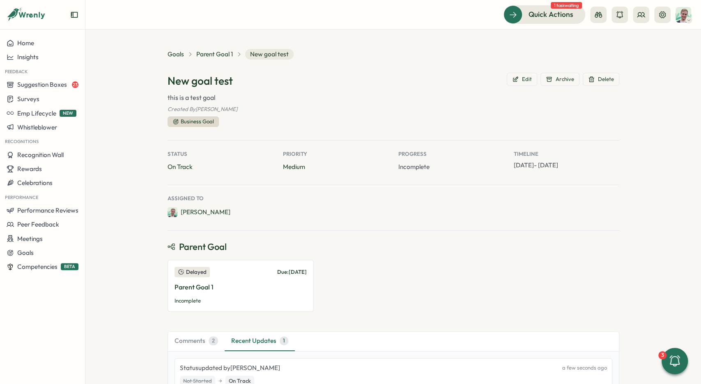
scroll to position [0, 0]
click at [533, 83] on button "Edit" at bounding box center [522, 79] width 30 height 13
type textarea "*"
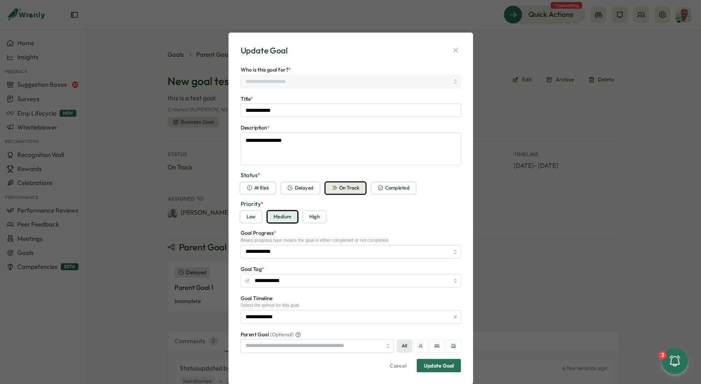
type input "**********"
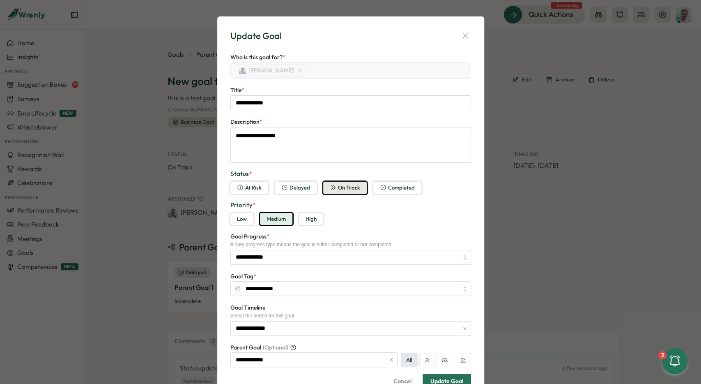
click at [383, 187] on icon "button" at bounding box center [383, 187] width 7 height 7
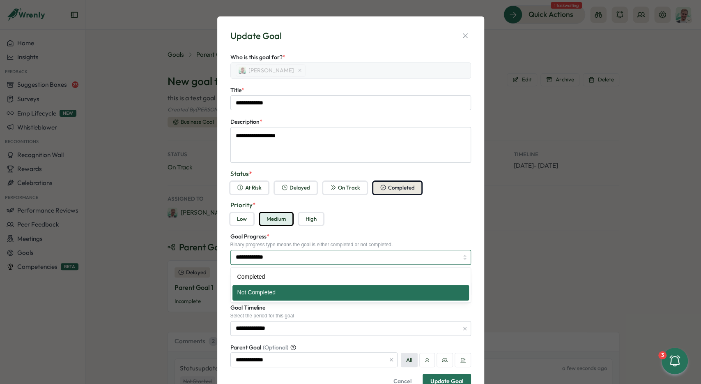
click at [293, 254] on input "**********" at bounding box center [350, 257] width 241 height 15
type textarea "*"
type input "*********"
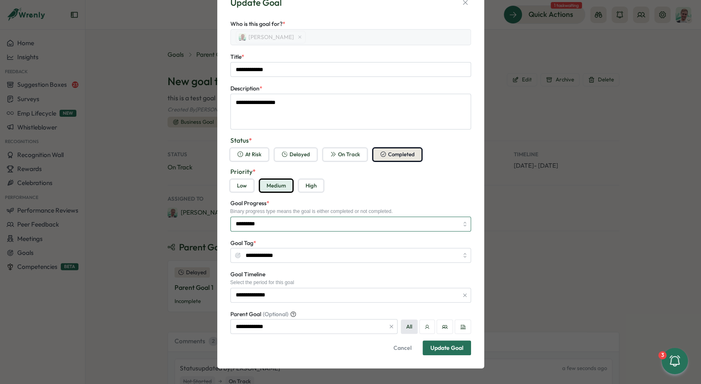
scroll to position [34, 0]
click at [445, 346] on div "Update Goal" at bounding box center [446, 347] width 33 height 6
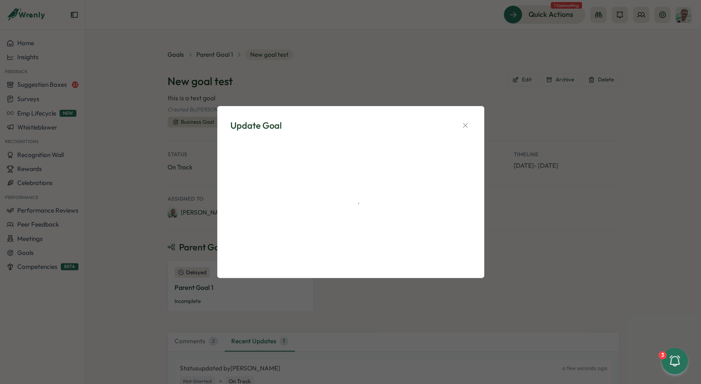
scroll to position [0, 0]
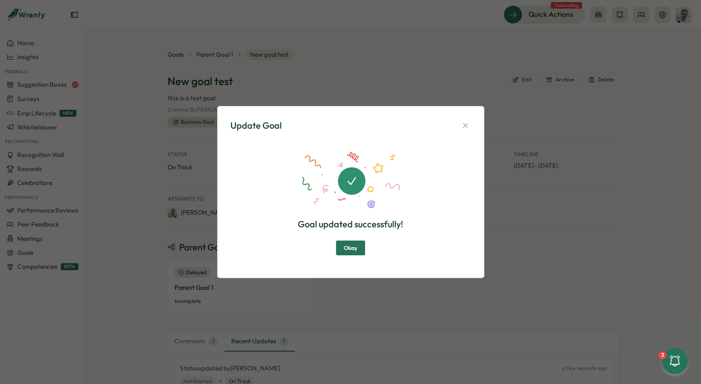
click at [351, 248] on span "Okay" at bounding box center [351, 248] width 14 height 14
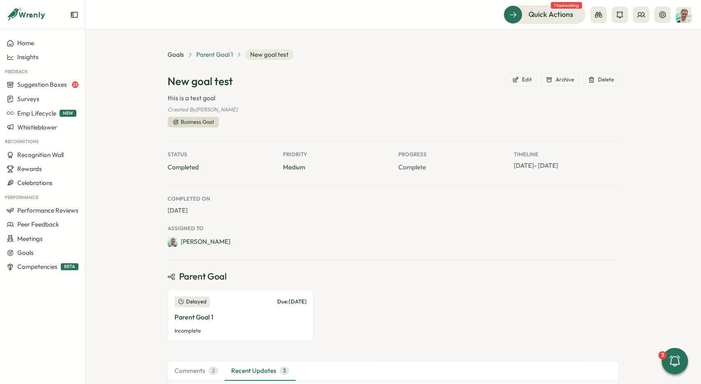
click at [214, 55] on span "Parent Goal 1" at bounding box center [214, 54] width 37 height 9
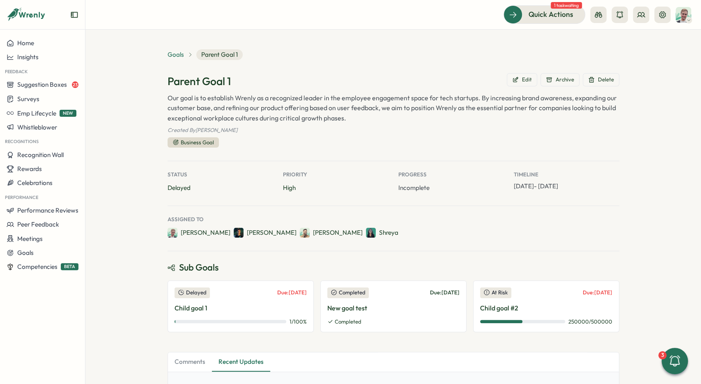
click at [173, 55] on span "Goals" at bounding box center [176, 54] width 16 height 9
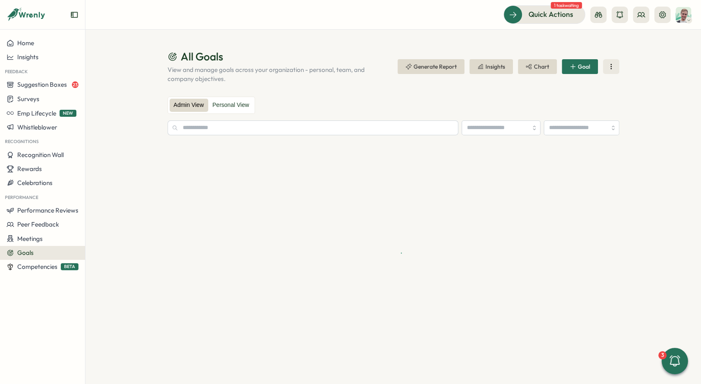
click at [582, 67] on span "Goal" at bounding box center [584, 67] width 12 height 6
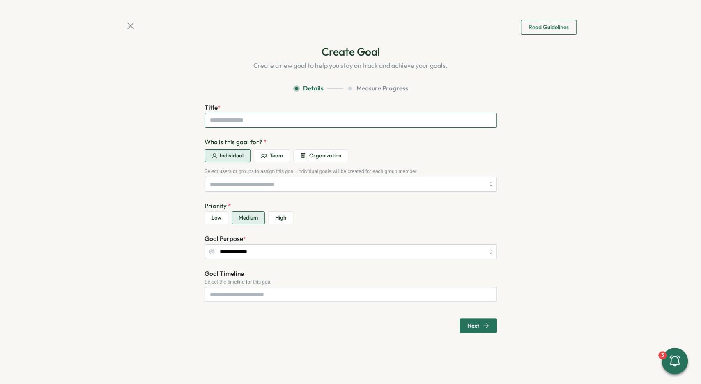
click at [281, 120] on input "Title *" at bounding box center [351, 120] width 292 height 15
type input "****"
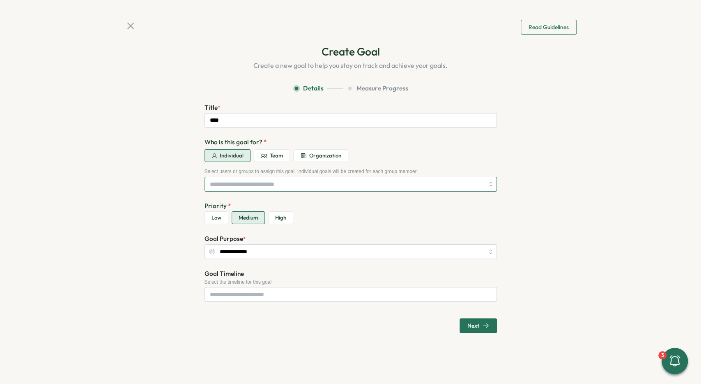
click at [263, 179] on input "search" at bounding box center [347, 184] width 274 height 14
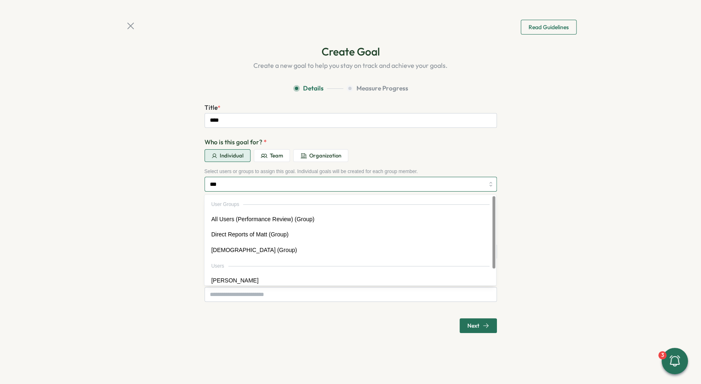
type input "****"
click at [161, 153] on div "**********" at bounding box center [351, 196] width 452 height 305
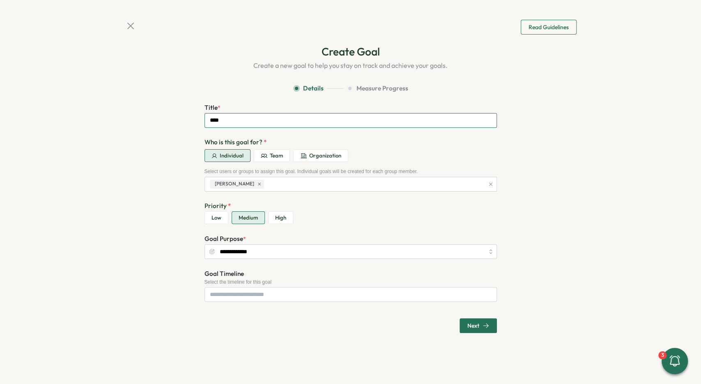
click at [241, 116] on input "****" at bounding box center [351, 120] width 292 height 15
type input "**********"
click at [510, 320] on div "**********" at bounding box center [351, 196] width 452 height 305
click at [493, 322] on button "Next" at bounding box center [478, 325] width 37 height 15
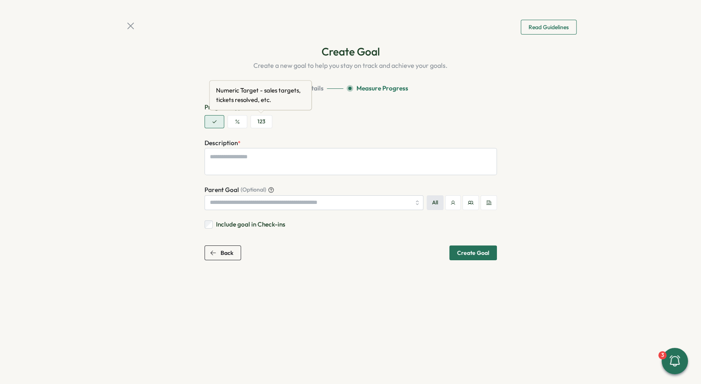
click at [263, 122] on button "123" at bounding box center [262, 121] width 22 height 13
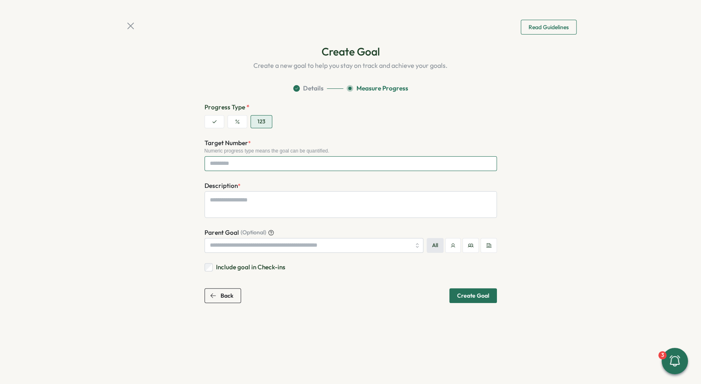
click at [271, 166] on input "Target Number *" at bounding box center [351, 163] width 292 height 15
type textarea "*"
type input "*"
type textarea "*"
type input "**"
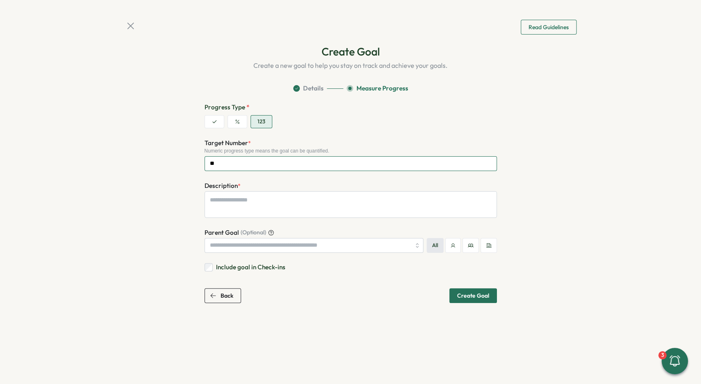
type textarea "*"
type input "***"
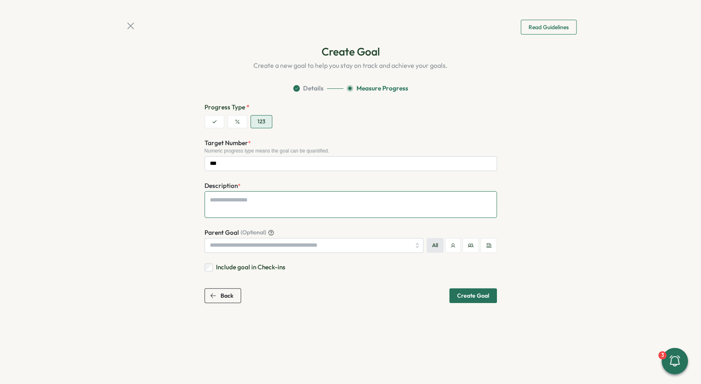
click at [286, 210] on textarea "Description *" at bounding box center [351, 204] width 292 height 27
type textarea "*"
type textarea "**"
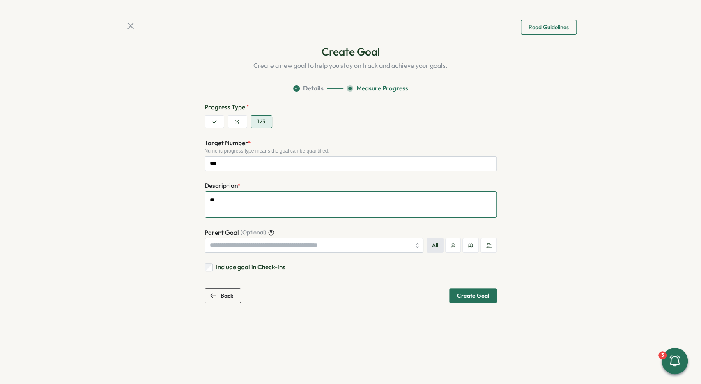
type textarea "*"
type textarea "***"
type textarea "*"
type textarea "****"
type textarea "*"
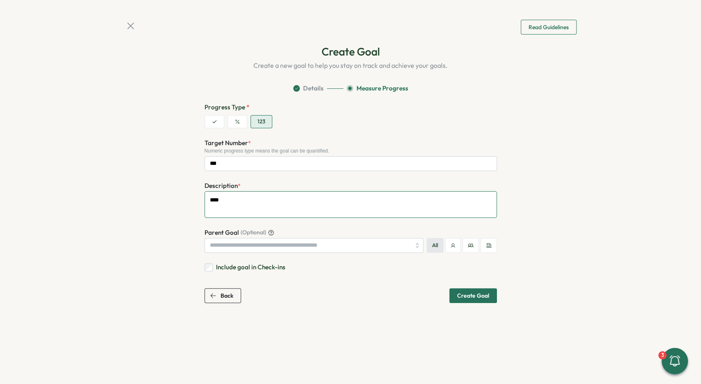
type textarea "*****"
type textarea "*"
type textarea "******"
type textarea "*"
type textarea "*******"
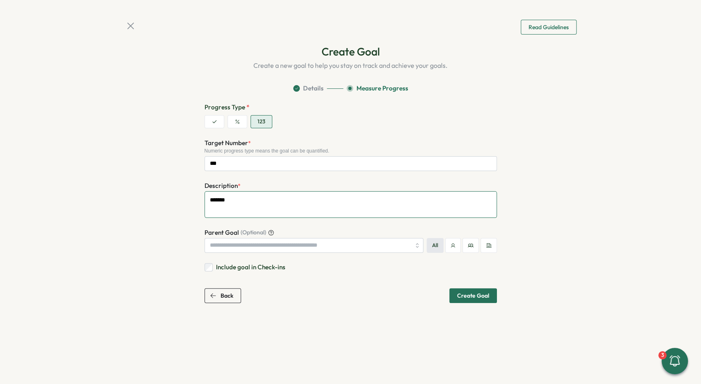
type textarea "*"
type textarea "********"
click at [472, 295] on div "Create Goal" at bounding box center [473, 295] width 32 height 6
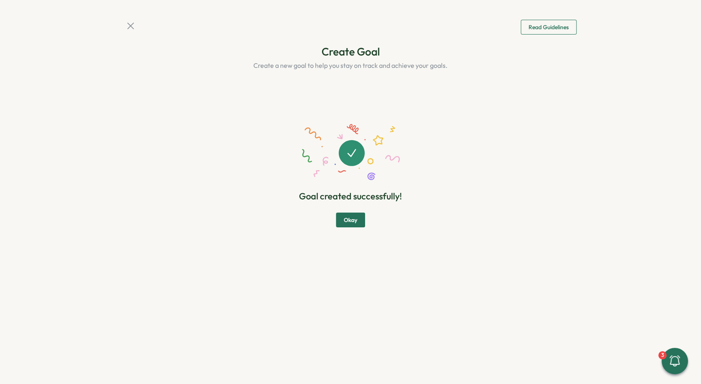
click at [348, 219] on span "Okay" at bounding box center [351, 220] width 14 height 14
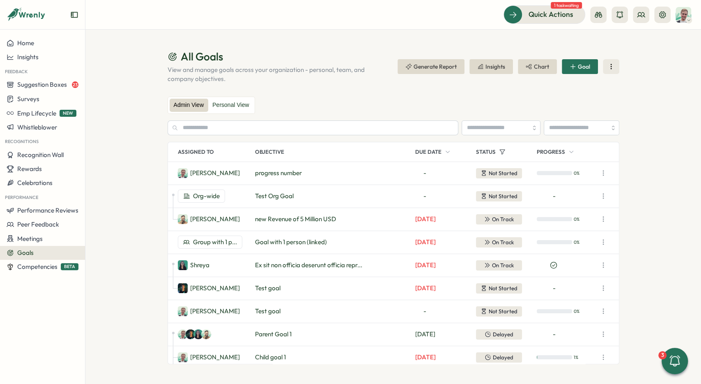
click at [285, 168] on span "progress number" at bounding box center [278, 172] width 47 height 9
click at [605, 175] on icon "button" at bounding box center [603, 173] width 8 height 8
click at [570, 175] on button "Update" at bounding box center [566, 175] width 53 height 14
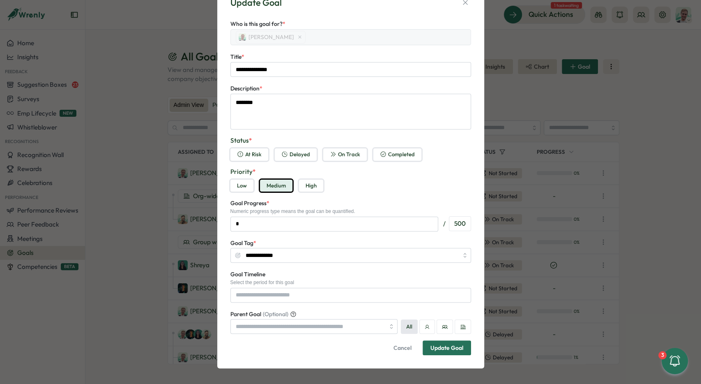
scroll to position [34, 0]
click at [290, 152] on button "Delayed" at bounding box center [296, 154] width 42 height 12
type textarea "*"
drag, startPoint x: 268, startPoint y: 220, endPoint x: 184, endPoint y: 216, distance: 83.9
click at [230, 216] on input "*" at bounding box center [334, 223] width 208 height 15
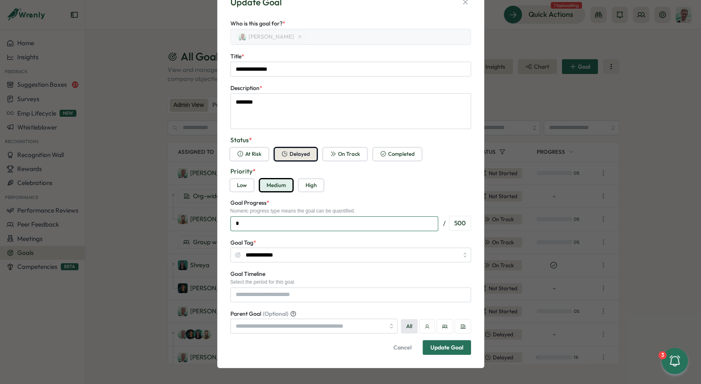
type input "*"
type textarea "*"
type input "**"
click at [466, 221] on div "500" at bounding box center [460, 223] width 22 height 15
click at [462, 344] on div "Update Goal" at bounding box center [446, 347] width 33 height 6
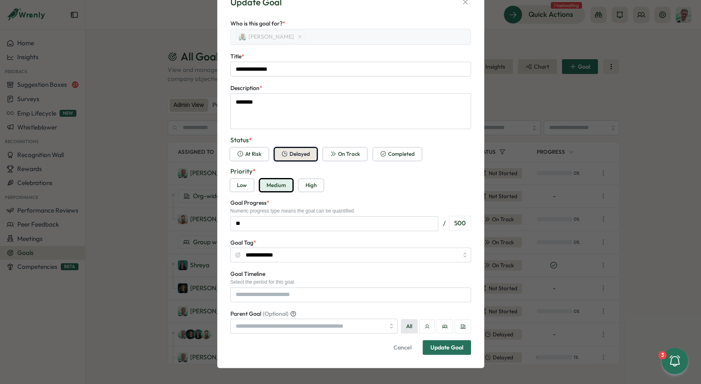
scroll to position [0, 0]
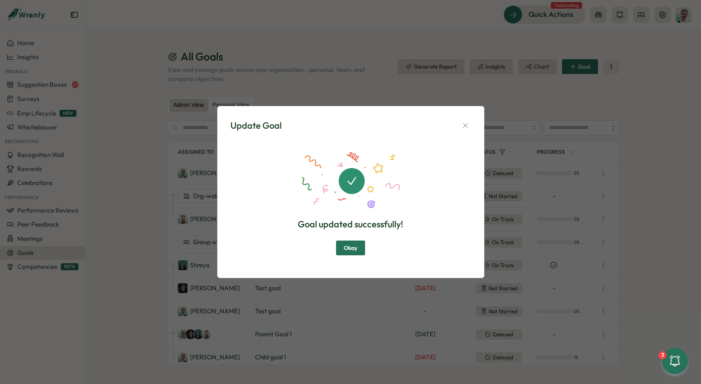
click at [347, 248] on span "Okay" at bounding box center [351, 248] width 14 height 14
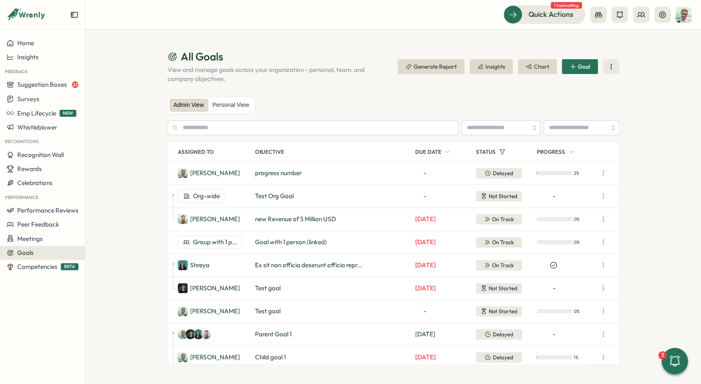
click at [593, 175] on div "2 %" at bounding box center [566, 172] width 58 height 5
click at [602, 174] on icon "button" at bounding box center [603, 173] width 8 height 8
drag, startPoint x: 580, startPoint y: 176, endPoint x: 581, endPoint y: 189, distance: 12.4
click at [581, 189] on div "Update View Details Archive Delete" at bounding box center [566, 196] width 53 height 57
click at [581, 189] on button "View Details" at bounding box center [566, 189] width 53 height 14
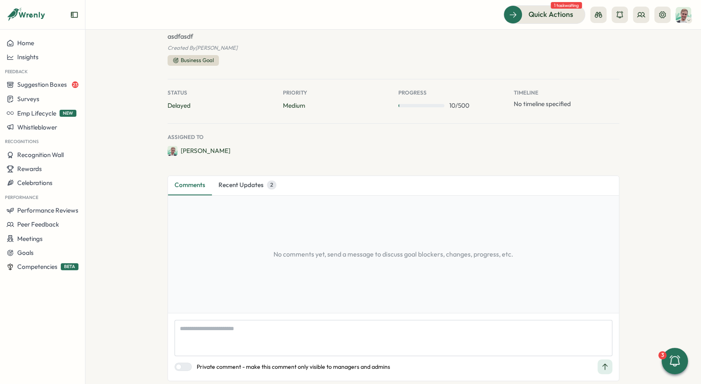
click at [255, 185] on button "Recent Updates 2" at bounding box center [247, 185] width 71 height 19
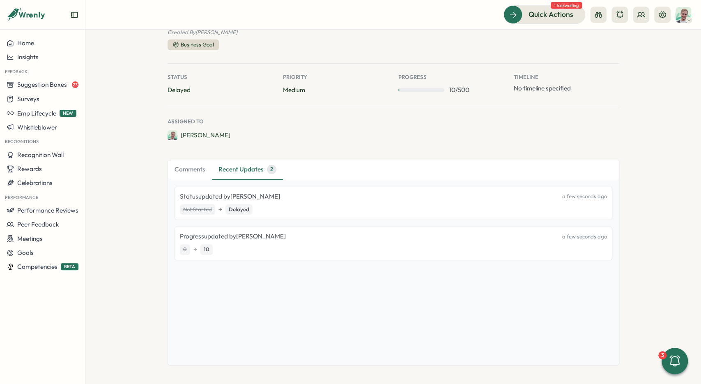
scroll to position [78, 0]
drag, startPoint x: 182, startPoint y: 248, endPoint x: 223, endPoint y: 245, distance: 41.2
click at [223, 245] on div "0 → 10" at bounding box center [393, 249] width 427 height 11
drag, startPoint x: 183, startPoint y: 208, endPoint x: 267, endPoint y: 208, distance: 83.8
click at [267, 208] on div "Not Started → Delayed" at bounding box center [393, 209] width 427 height 11
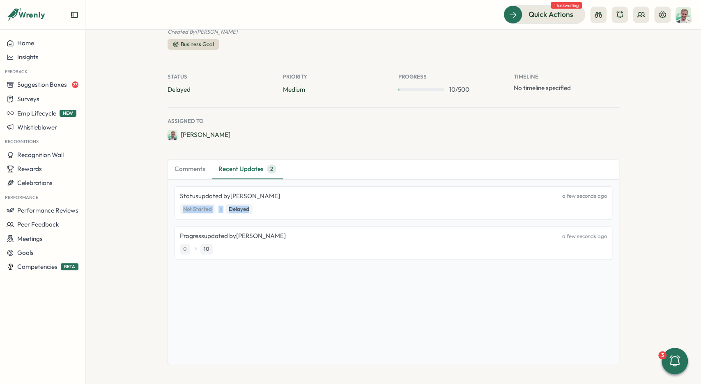
drag, startPoint x: 267, startPoint y: 208, endPoint x: 536, endPoint y: 216, distance: 269.2
click at [270, 208] on div "Not Started → Delayed" at bounding box center [393, 209] width 427 height 11
click at [189, 167] on button "Comments" at bounding box center [190, 169] width 44 height 19
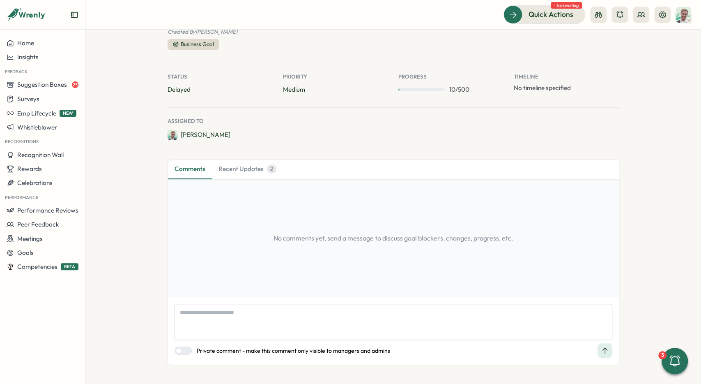
type textarea "*"
click at [240, 162] on button "Recent Updates 2" at bounding box center [247, 169] width 71 height 19
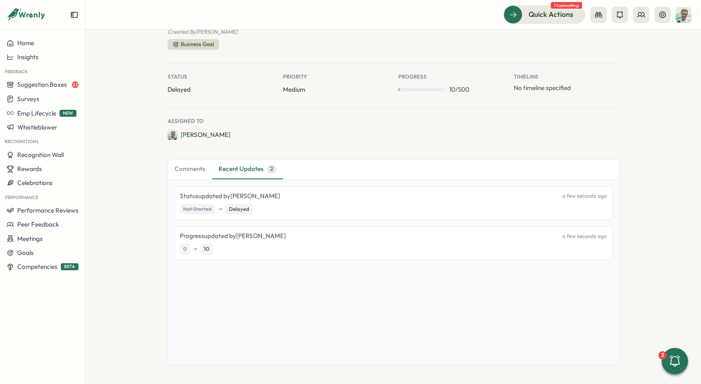
click at [246, 169] on button "Recent Updates 2" at bounding box center [247, 169] width 71 height 19
drag, startPoint x: 568, startPoint y: 239, endPoint x: 581, endPoint y: 210, distance: 32.2
click at [598, 234] on div "Progress updated by [PERSON_NAME] a few seconds ago" at bounding box center [393, 235] width 427 height 9
drag, startPoint x: 557, startPoint y: 201, endPoint x: 598, endPoint y: 193, distance: 41.7
click at [601, 193] on div "Status updated by [PERSON_NAME] a few seconds ago Not Started → Delayed" at bounding box center [394, 203] width 438 height 34
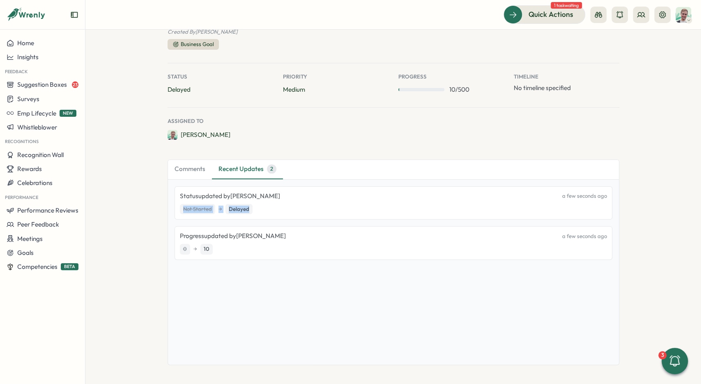
drag, startPoint x: 209, startPoint y: 206, endPoint x: 264, endPoint y: 207, distance: 55.5
click at [264, 207] on div "Status updated by [PERSON_NAME] a few seconds ago Not Started → Delayed Progres…" at bounding box center [393, 272] width 451 height 185
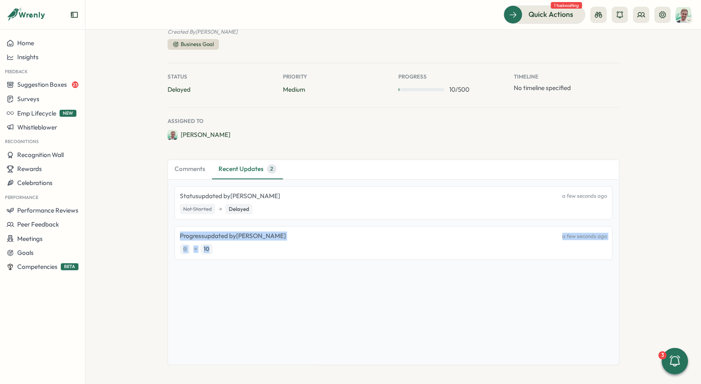
drag, startPoint x: 181, startPoint y: 240, endPoint x: 253, endPoint y: 239, distance: 72.7
click at [269, 246] on div "Progress updated by [PERSON_NAME] a few seconds ago 0 → 10" at bounding box center [394, 243] width 438 height 34
drag, startPoint x: 176, startPoint y: 188, endPoint x: 189, endPoint y: 198, distance: 15.9
click at [176, 189] on div "Status updated by [PERSON_NAME] a few seconds ago Not Started → Delayed" at bounding box center [394, 203] width 438 height 34
drag, startPoint x: 189, startPoint y: 198, endPoint x: 283, endPoint y: 255, distance: 111.2
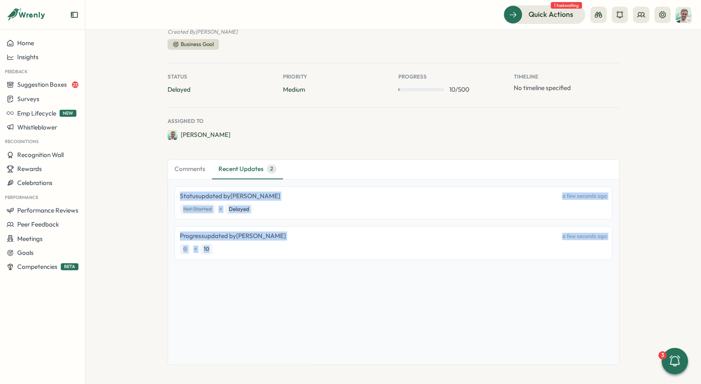
click at [283, 255] on div "Status updated by [PERSON_NAME] a few seconds ago Not Started → Delayed Progres…" at bounding box center [393, 272] width 451 height 185
click at [283, 255] on div "Progress updated by [PERSON_NAME] a few seconds ago 0 → 10" at bounding box center [394, 243] width 438 height 34
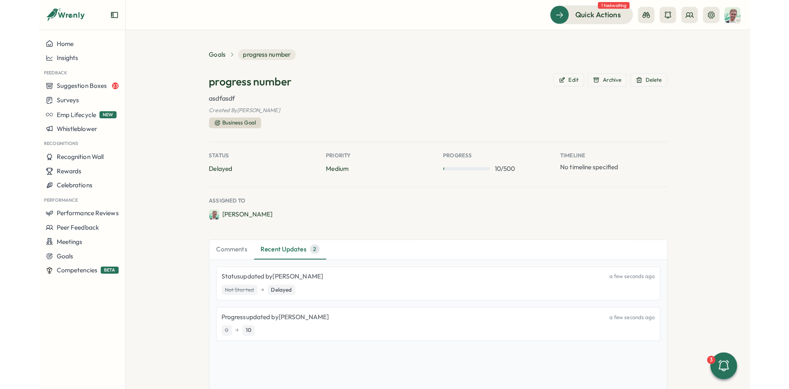
scroll to position [0, 0]
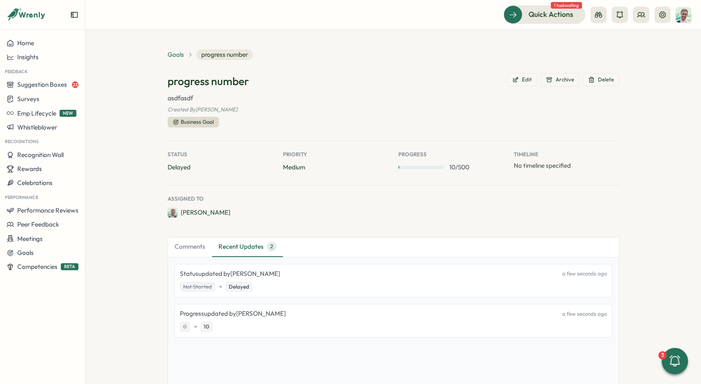
click at [180, 54] on span "Goals" at bounding box center [176, 54] width 16 height 9
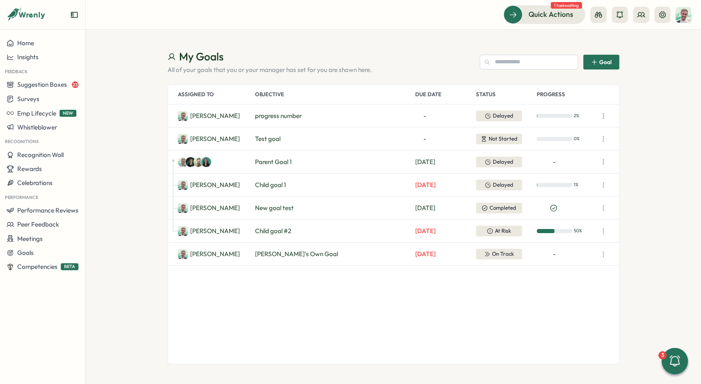
click at [598, 230] on button "button" at bounding box center [604, 231] width 12 height 12
click at [593, 217] on div "[PERSON_NAME] New goal test [DATE] Completed" at bounding box center [393, 207] width 451 height 23
click at [44, 45] on div "Home" at bounding box center [43, 42] width 72 height 7
